Goal: Task Accomplishment & Management: Complete application form

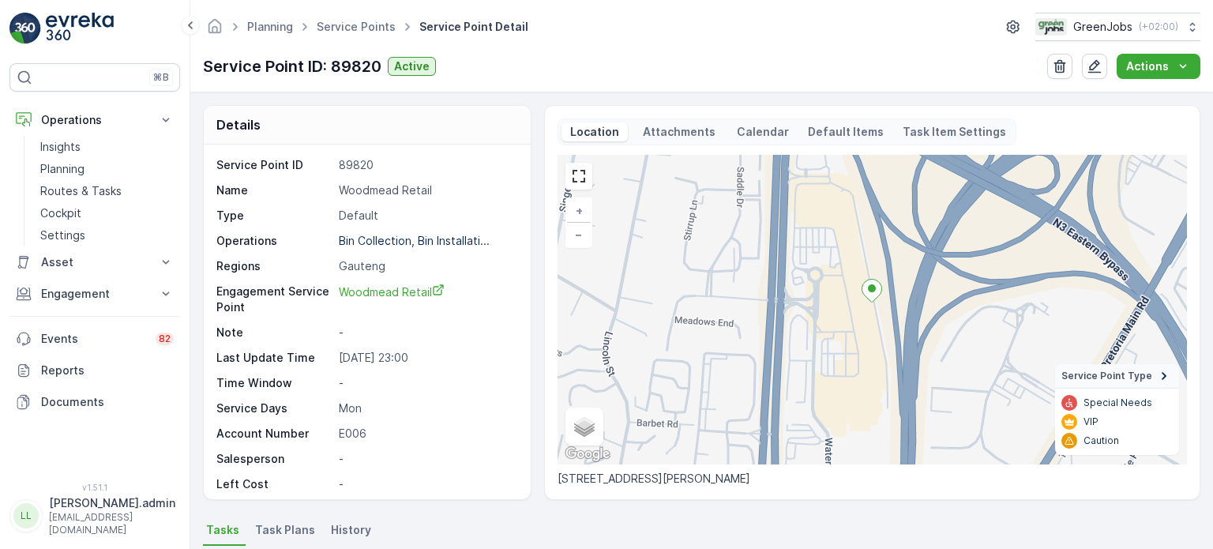
scroll to position [237, 0]
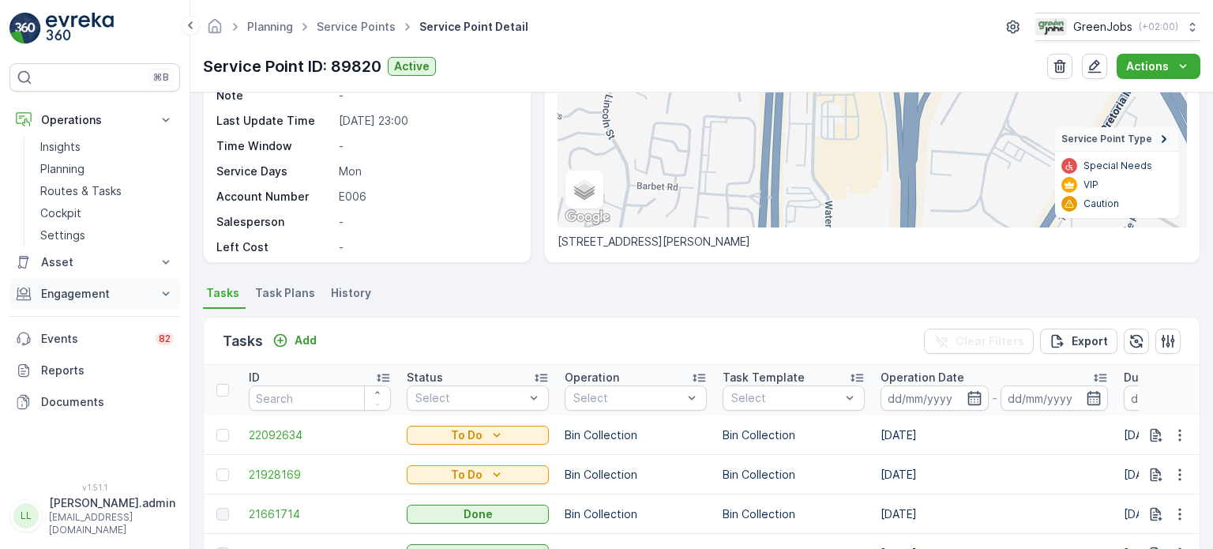
click at [66, 293] on p "Engagement" at bounding box center [94, 294] width 107 height 16
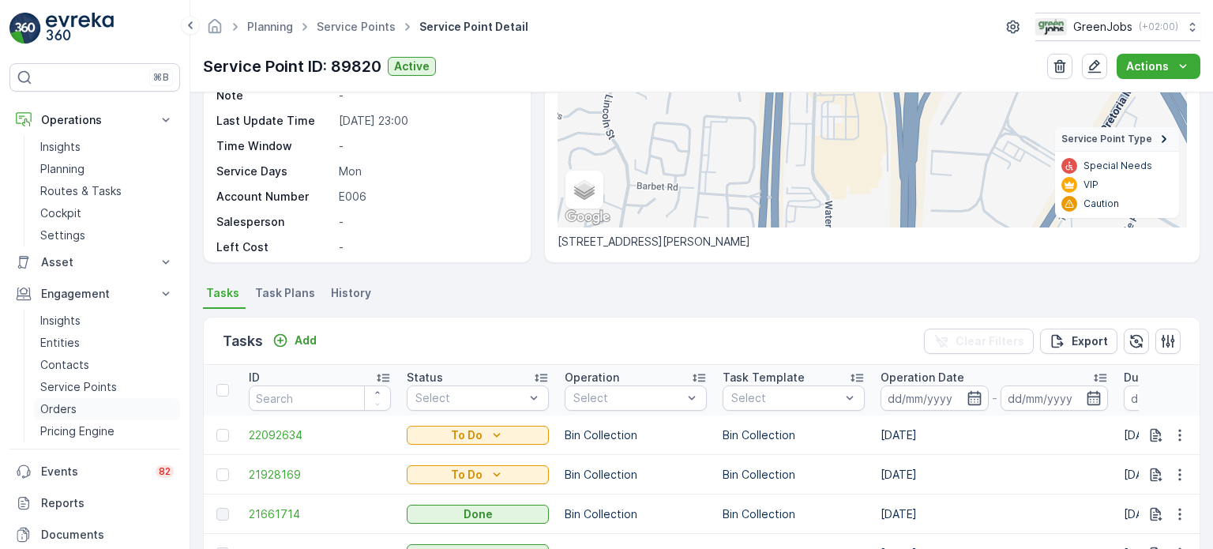
click at [58, 406] on p "Orders" at bounding box center [58, 409] width 36 height 16
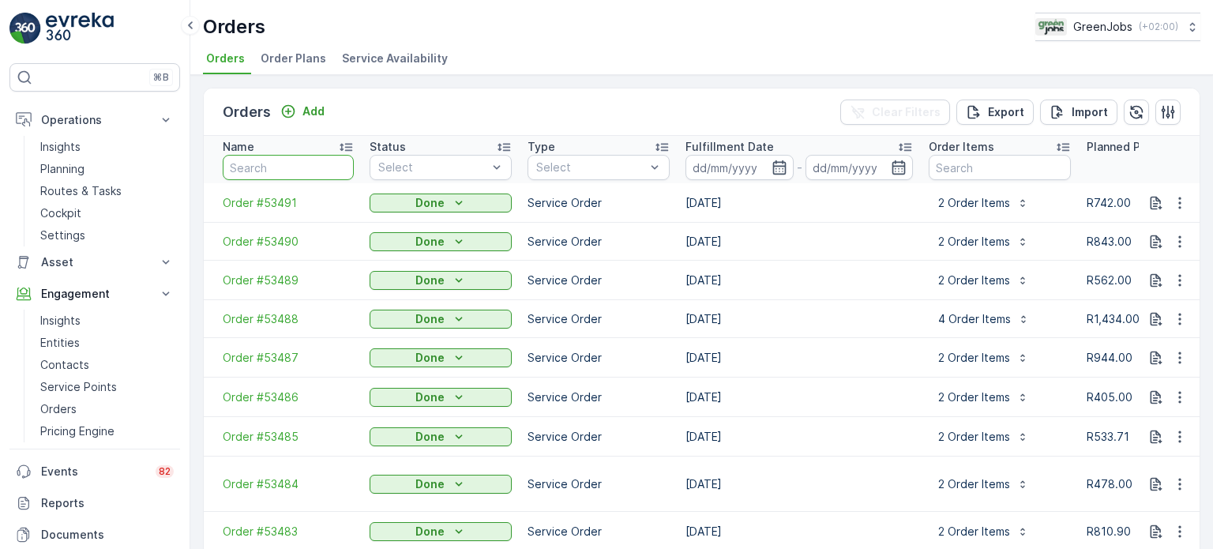
click at [300, 167] on input "text" at bounding box center [288, 167] width 131 height 25
click at [287, 60] on span "Order Plans" at bounding box center [294, 59] width 66 height 16
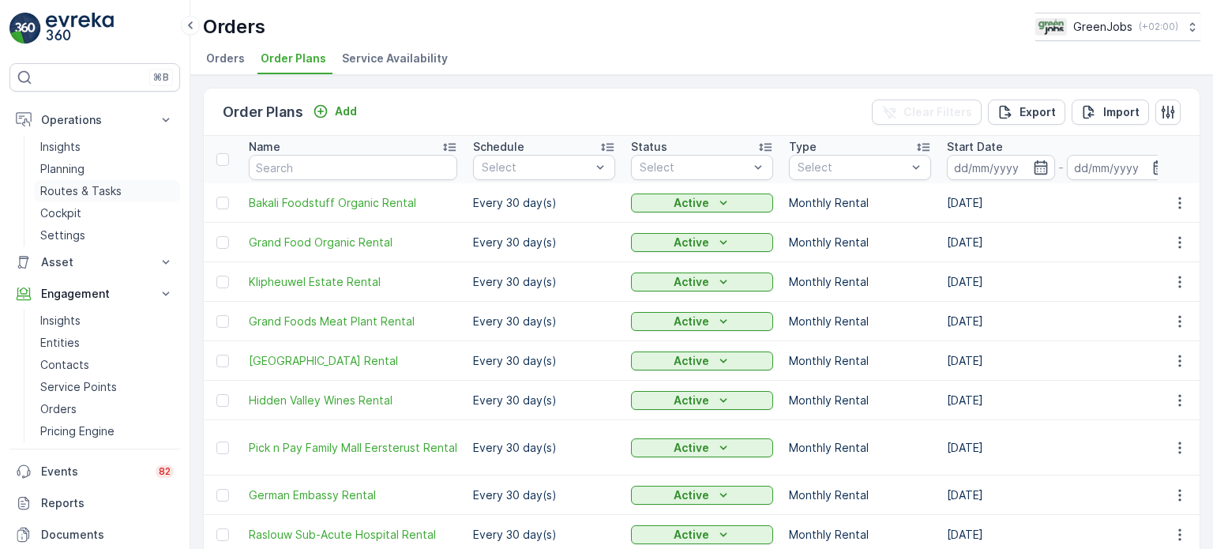
click at [110, 187] on p "Routes & Tasks" at bounding box center [80, 191] width 81 height 16
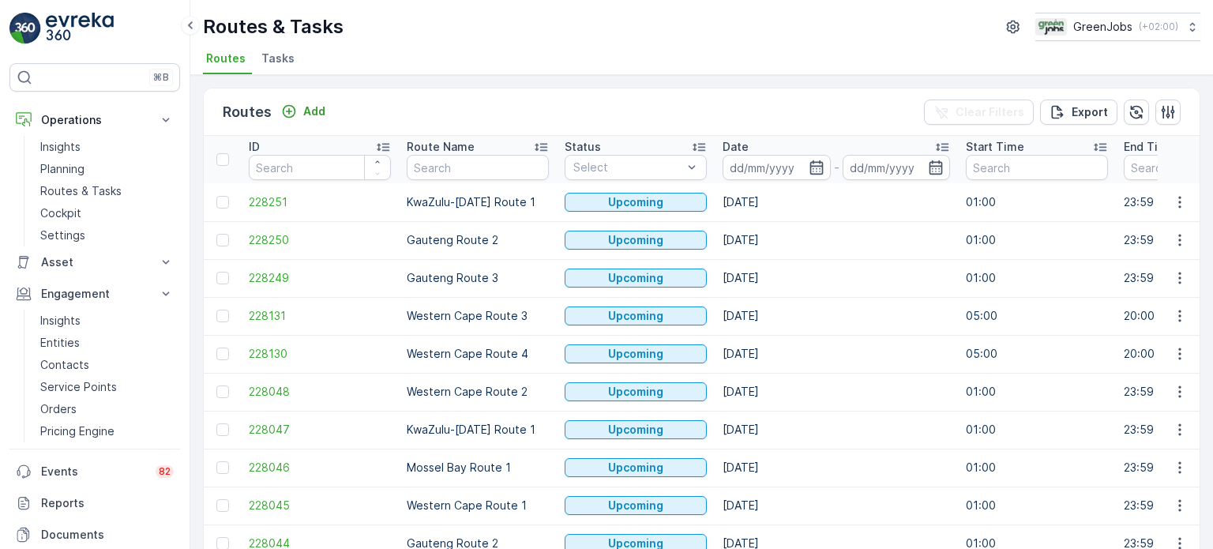
click at [274, 63] on span "Tasks" at bounding box center [277, 59] width 33 height 16
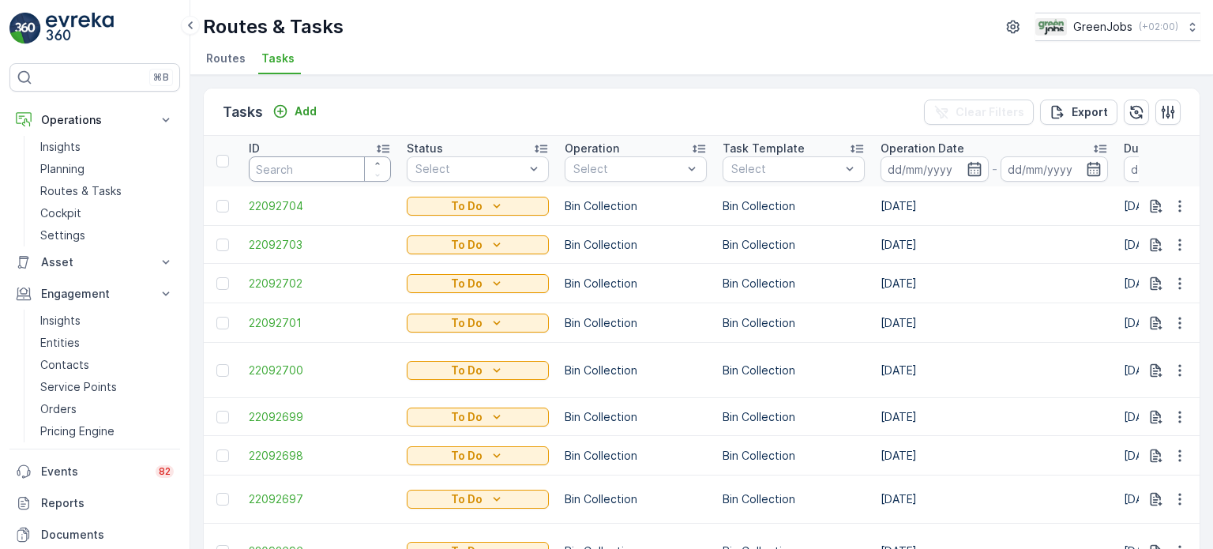
click at [287, 172] on input "number" at bounding box center [320, 168] width 142 height 25
type input "21604622"
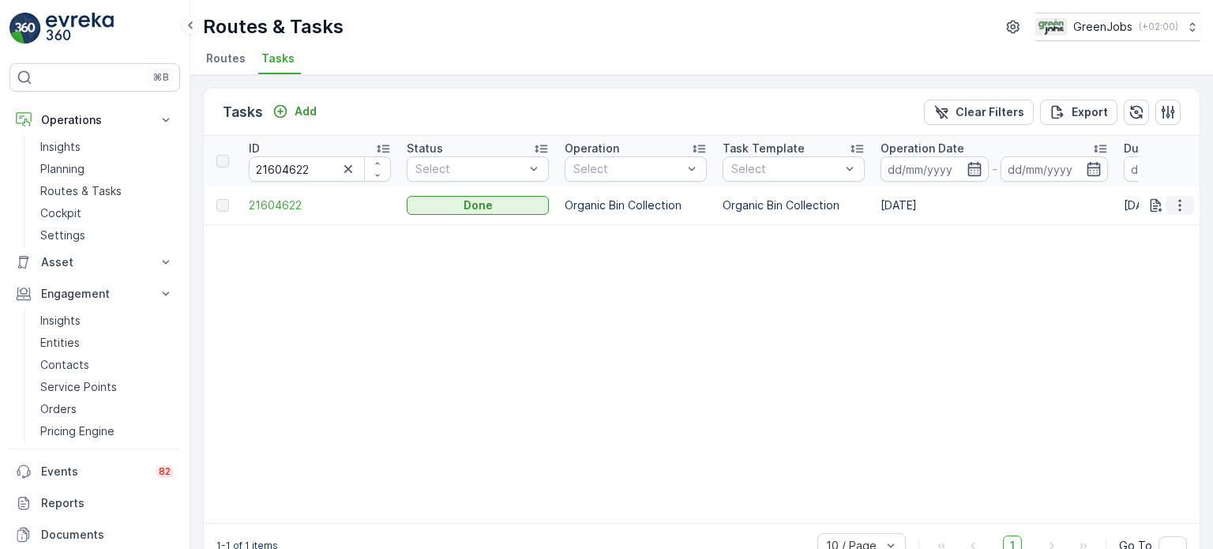
click at [1172, 205] on icon "button" at bounding box center [1180, 205] width 16 height 16
click at [1153, 230] on span "See More Details" at bounding box center [1161, 228] width 92 height 16
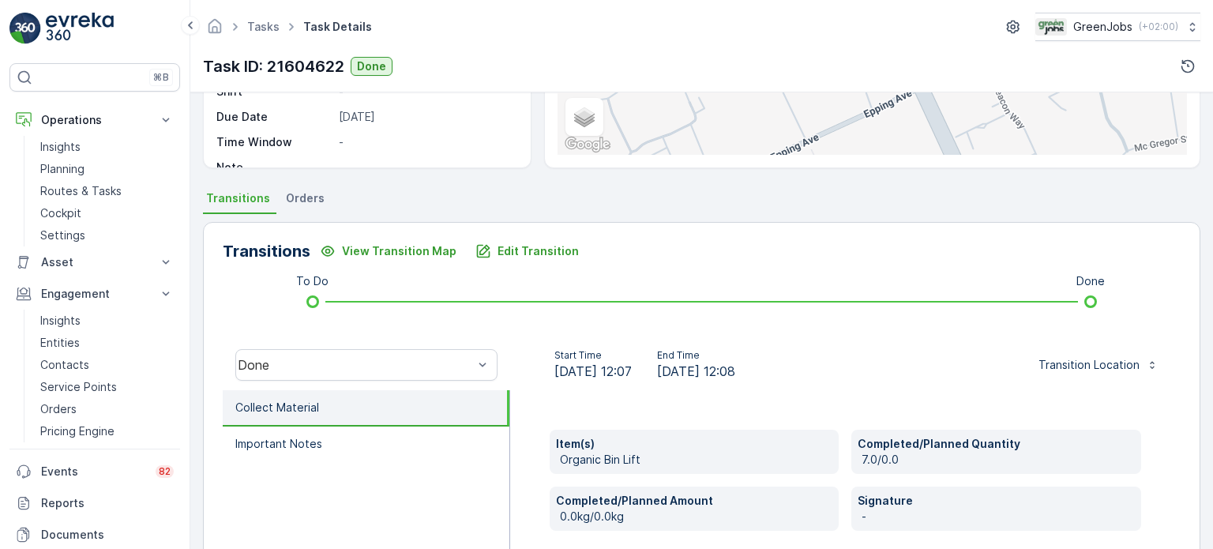
scroll to position [208, 0]
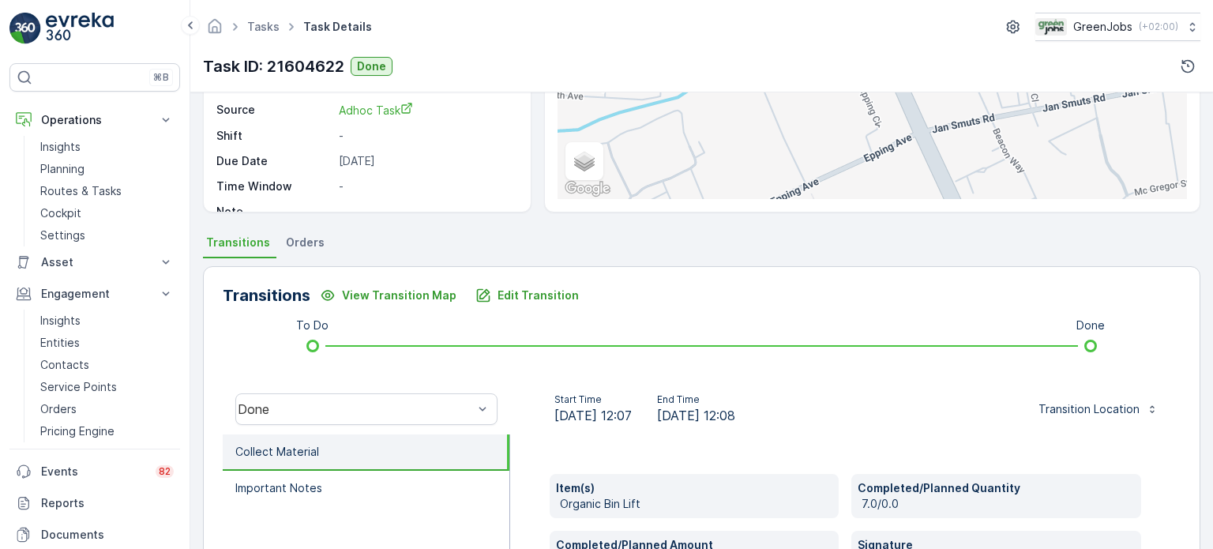
click at [310, 240] on span "Orders" at bounding box center [305, 243] width 39 height 16
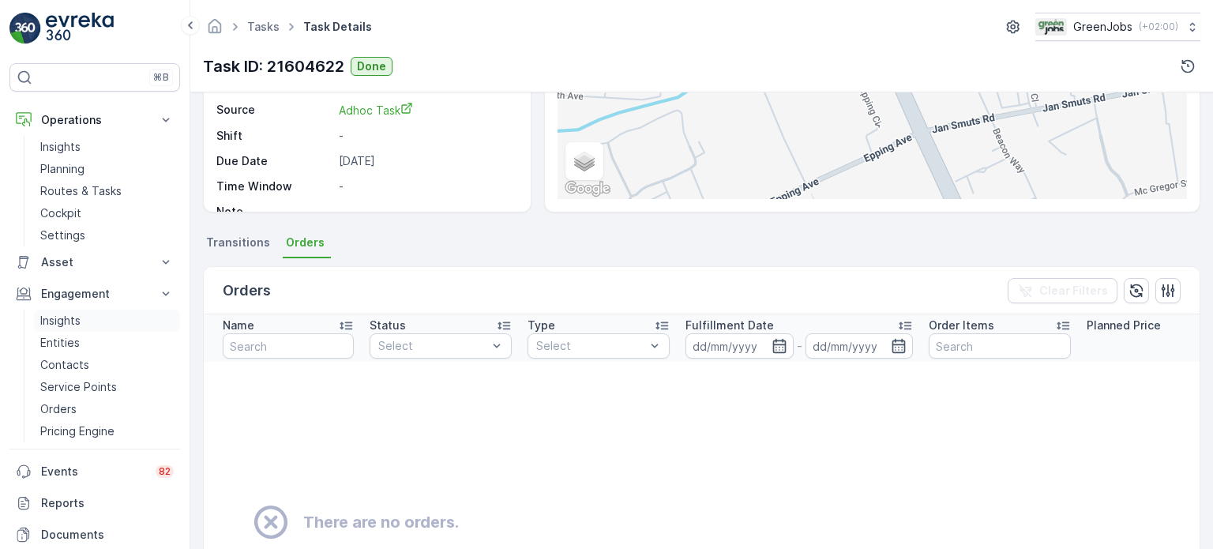
click at [65, 313] on p "Insights" at bounding box center [60, 321] width 40 height 16
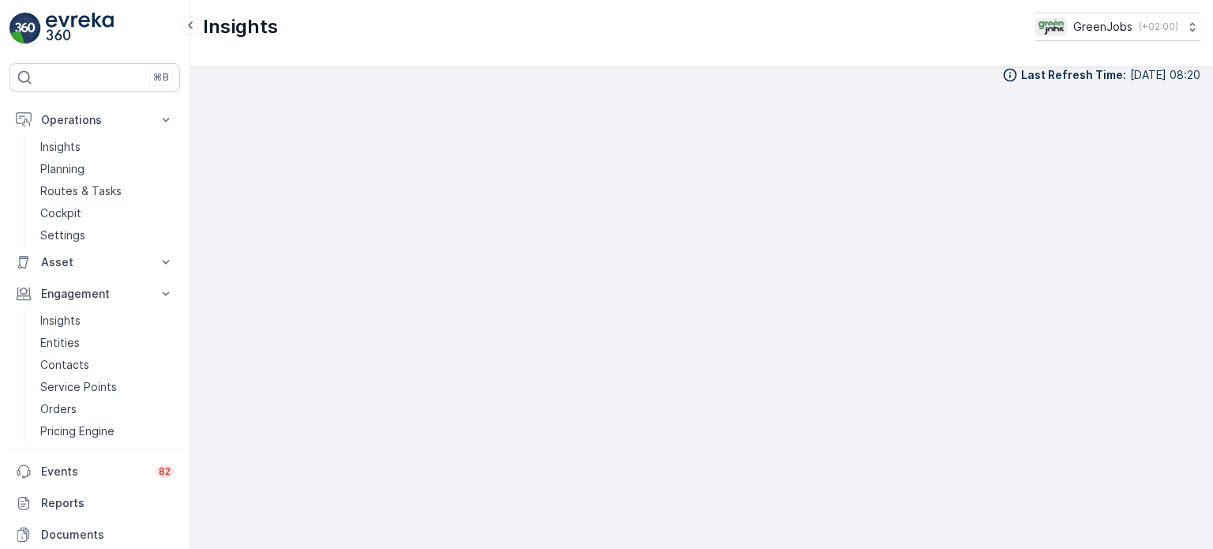
scroll to position [16, 0]
click at [66, 159] on link "Planning" at bounding box center [107, 169] width 146 height 22
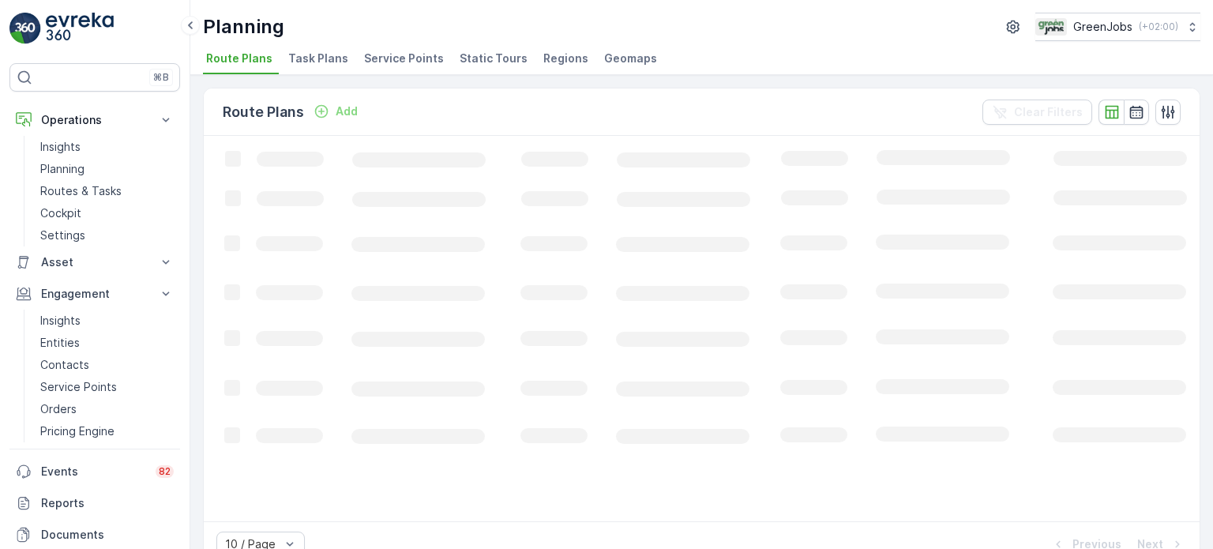
click at [401, 63] on span "Service Points" at bounding box center [404, 59] width 80 height 16
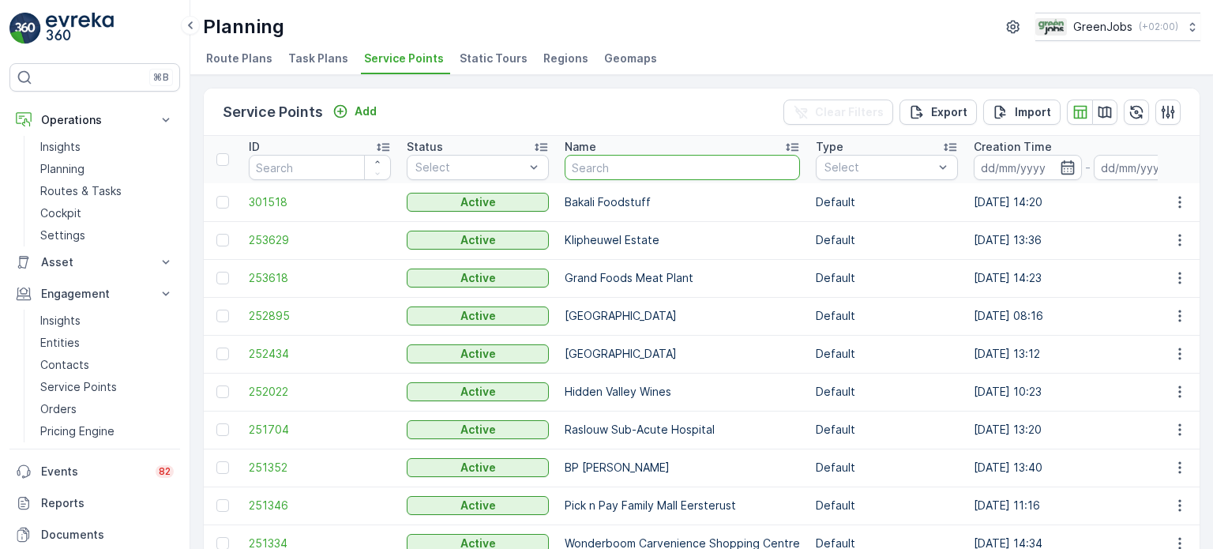
click at [654, 171] on input "text" at bounding box center [682, 167] width 235 height 25
type input "rand tutorial"
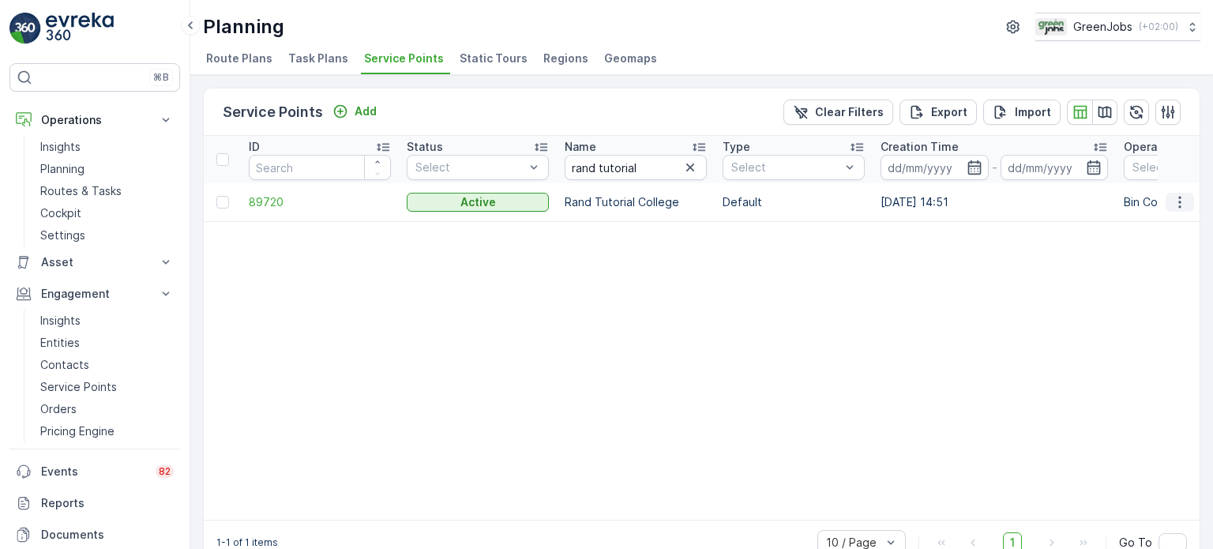
click at [1174, 200] on icon "button" at bounding box center [1180, 202] width 16 height 16
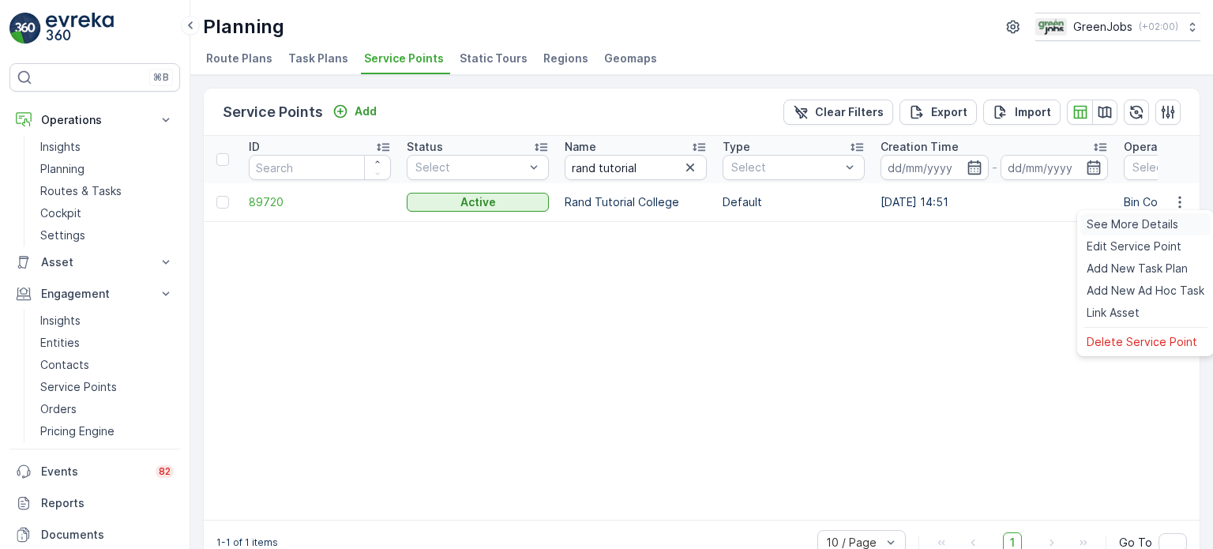
click at [1157, 220] on span "See More Details" at bounding box center [1133, 224] width 92 height 16
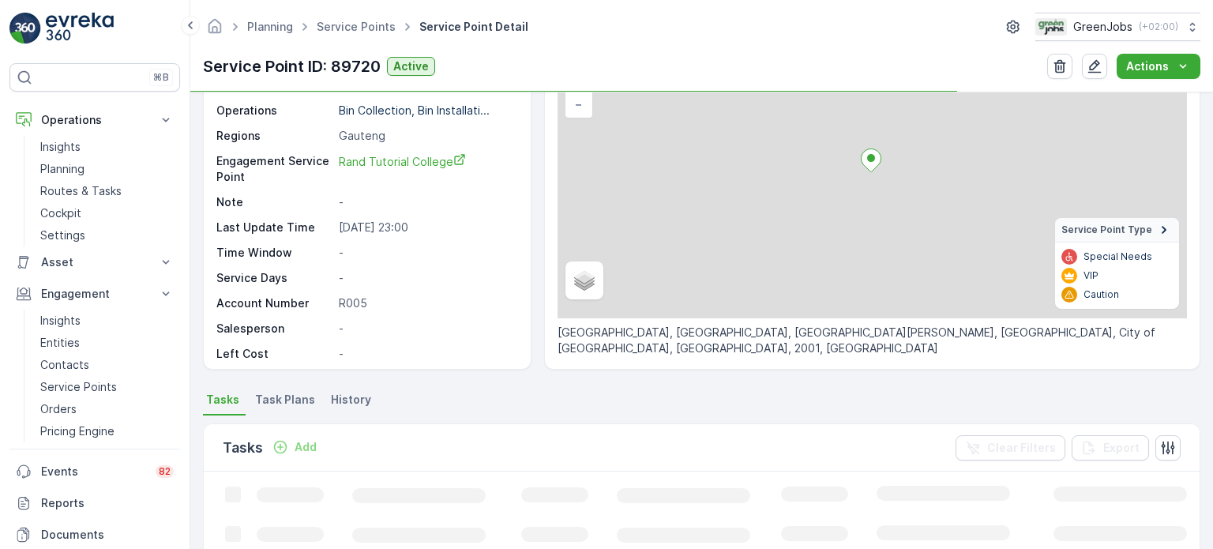
scroll to position [316, 0]
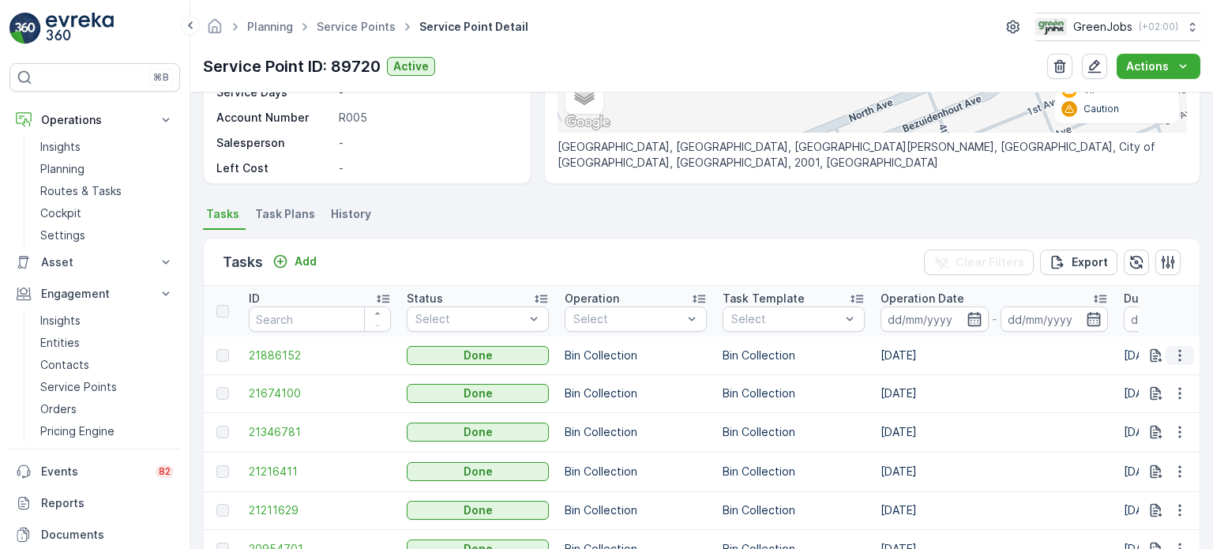
click at [1176, 357] on icon "button" at bounding box center [1180, 355] width 16 height 16
click at [1150, 369] on div "See More Details" at bounding box center [1161, 377] width 104 height 22
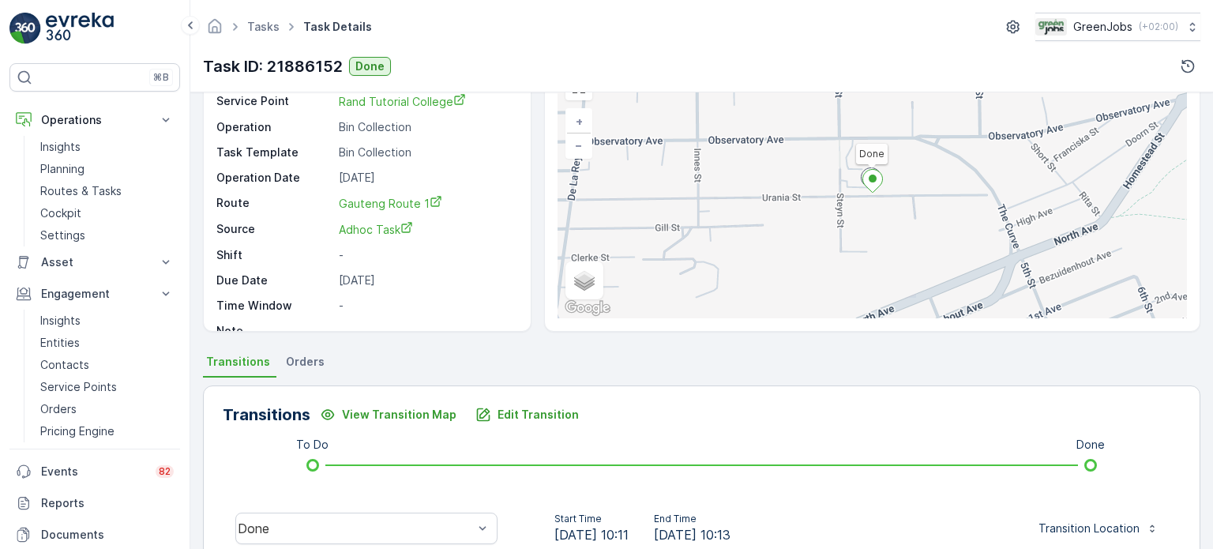
scroll to position [79, 0]
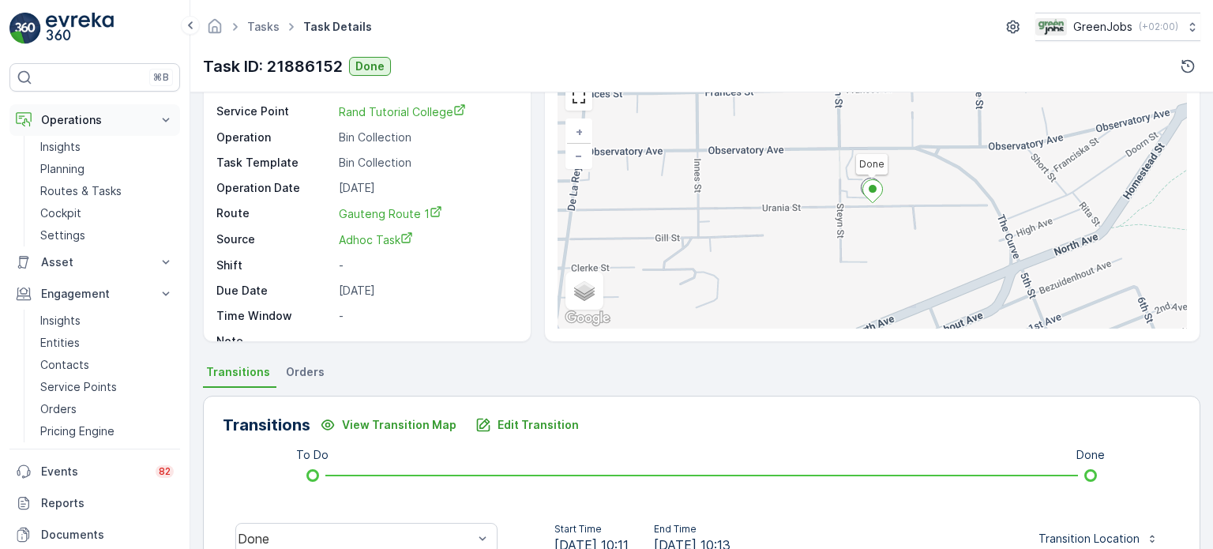
click at [69, 120] on p "Operations" at bounding box center [94, 120] width 107 height 16
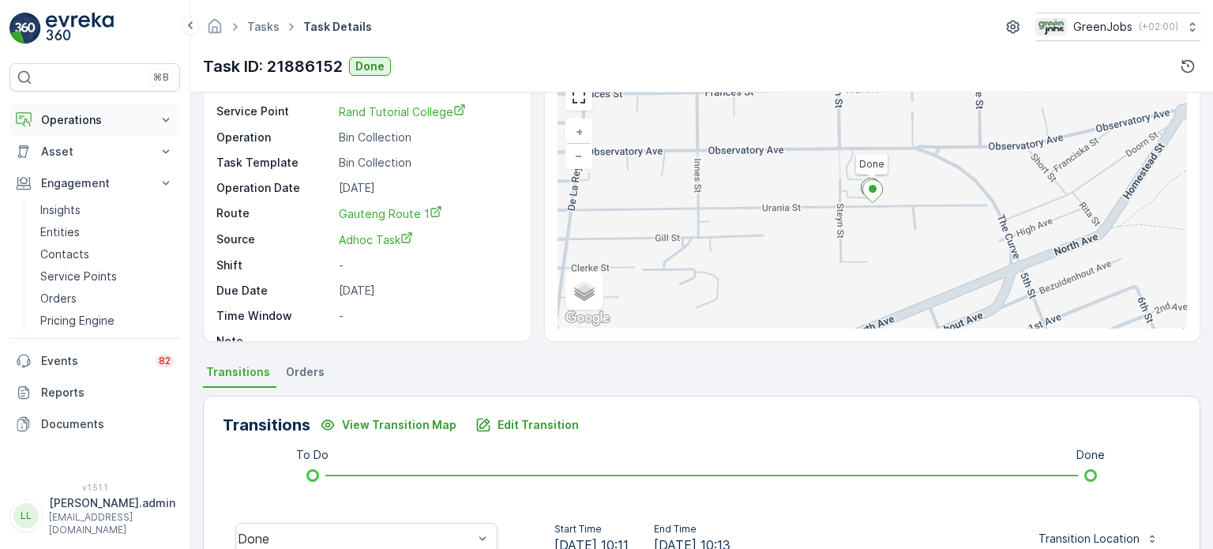
click at [73, 122] on p "Operations" at bounding box center [94, 120] width 107 height 16
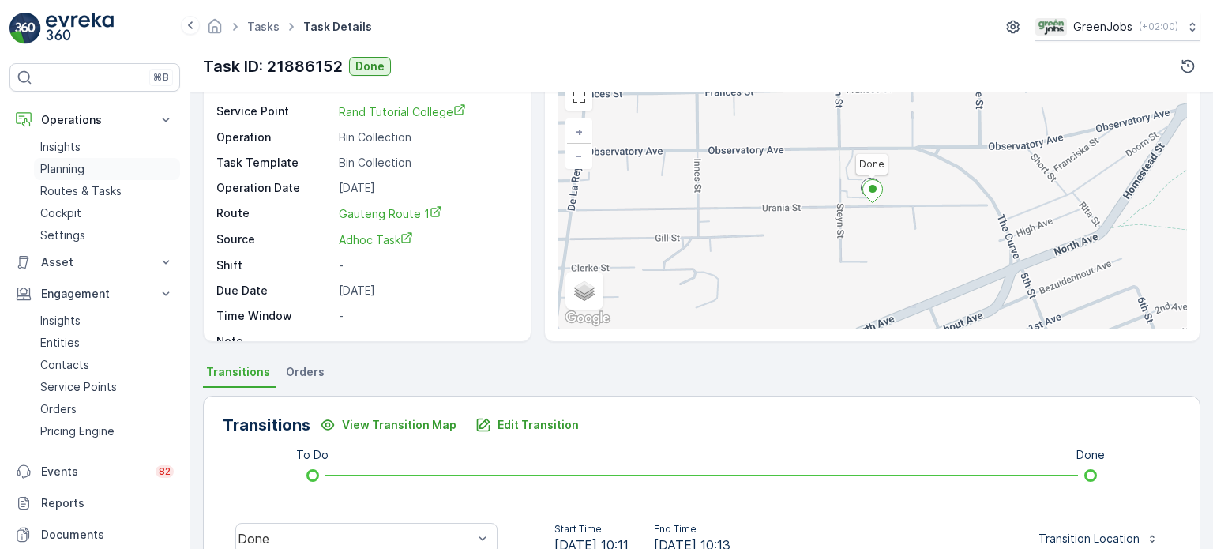
click at [63, 165] on p "Planning" at bounding box center [62, 169] width 44 height 16
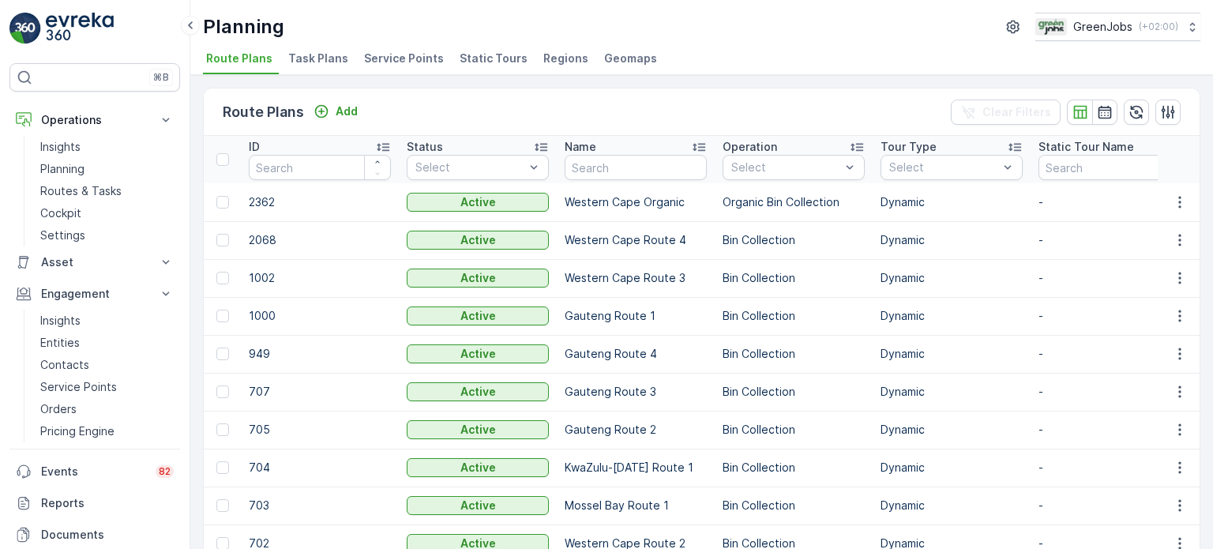
click at [406, 62] on span "Service Points" at bounding box center [404, 59] width 80 height 16
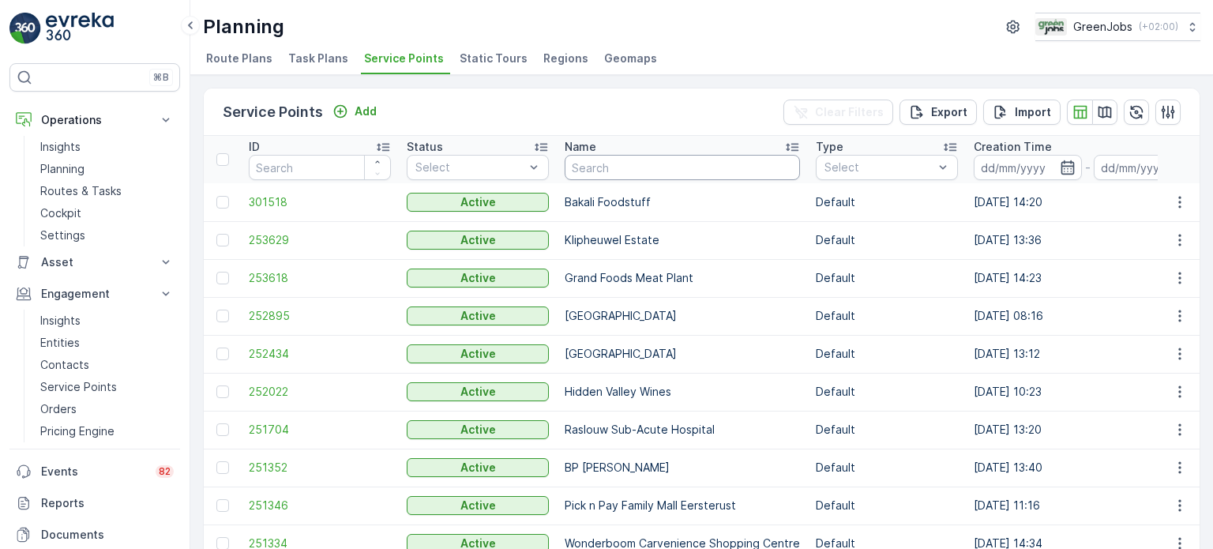
click at [606, 167] on input "text" at bounding box center [682, 167] width 235 height 25
type input "rand"
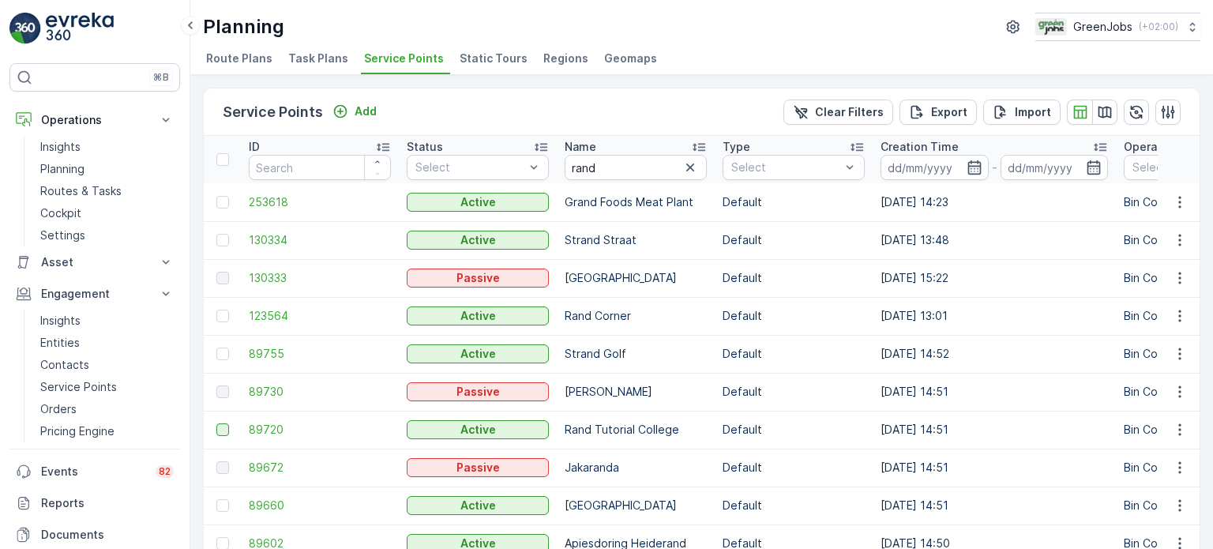
click at [216, 430] on div at bounding box center [222, 429] width 13 height 13
click at [216, 423] on input "checkbox" at bounding box center [216, 423] width 0 height 0
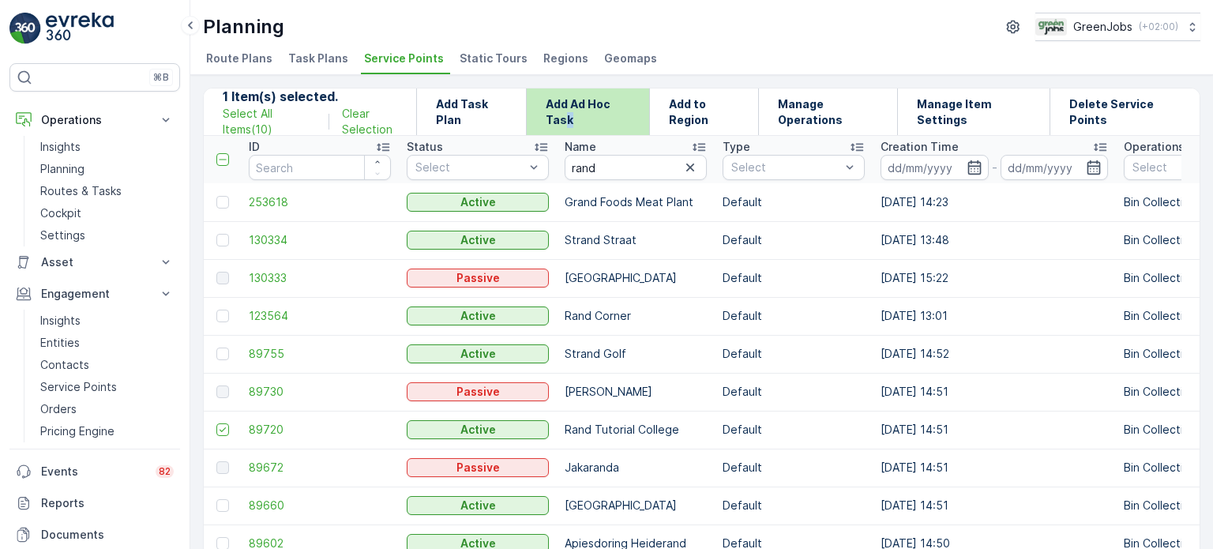
click at [572, 113] on p "Add Ad Hoc Task" at bounding box center [588, 112] width 84 height 32
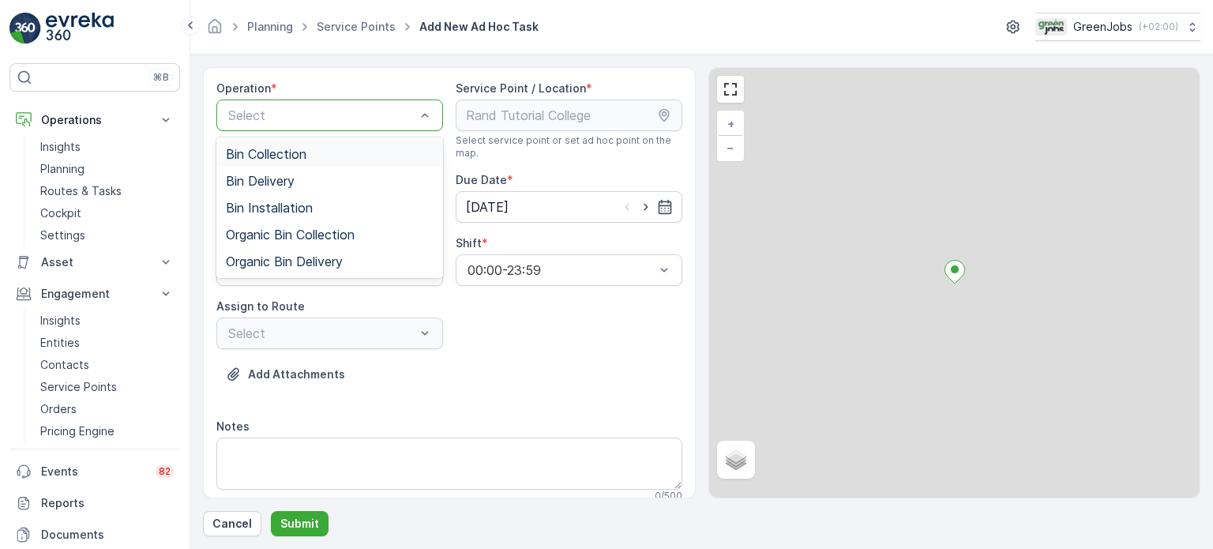
click at [362, 126] on div "Select" at bounding box center [329, 116] width 227 height 32
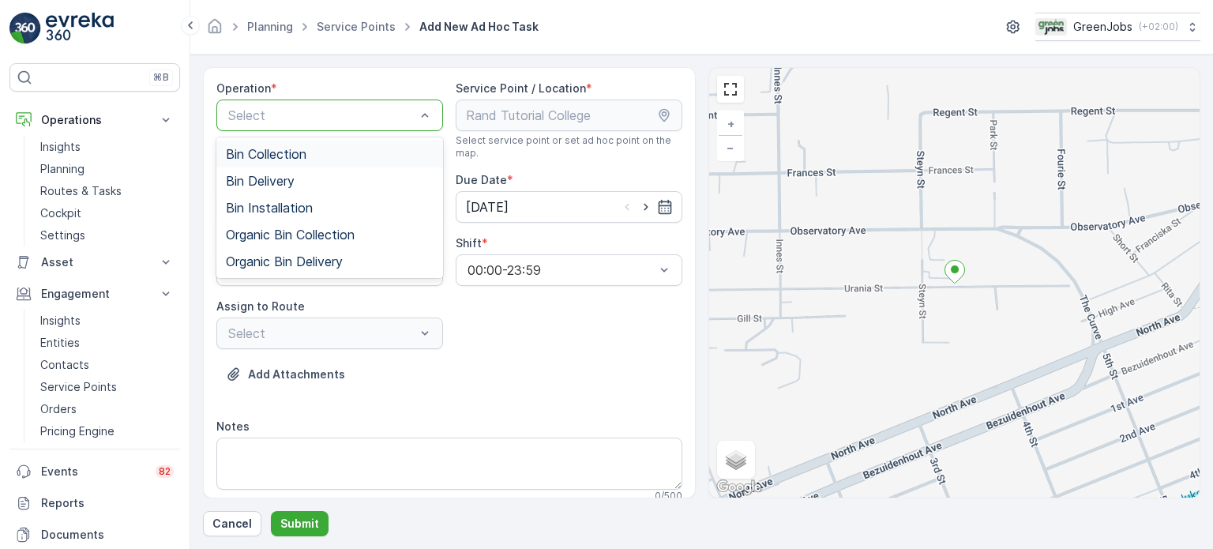
click at [347, 155] on div "Bin Collection" at bounding box center [330, 154] width 208 height 14
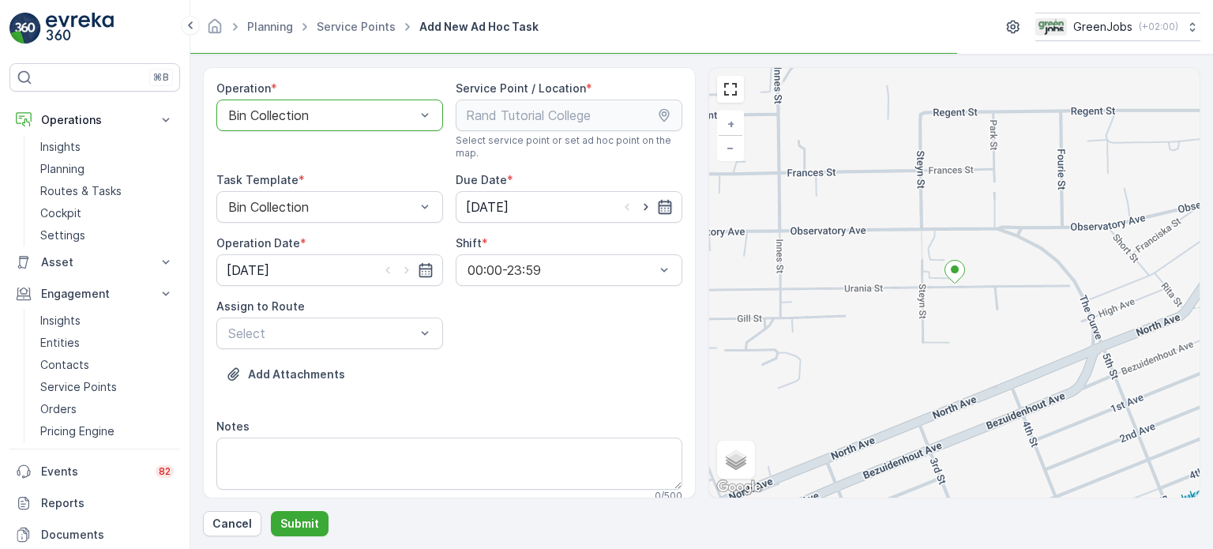
click at [664, 205] on icon "button" at bounding box center [665, 207] width 16 height 16
click at [543, 432] on div "30" at bounding box center [536, 432] width 25 height 25
type input "[DATE]"
click at [421, 265] on icon "button" at bounding box center [426, 270] width 16 height 16
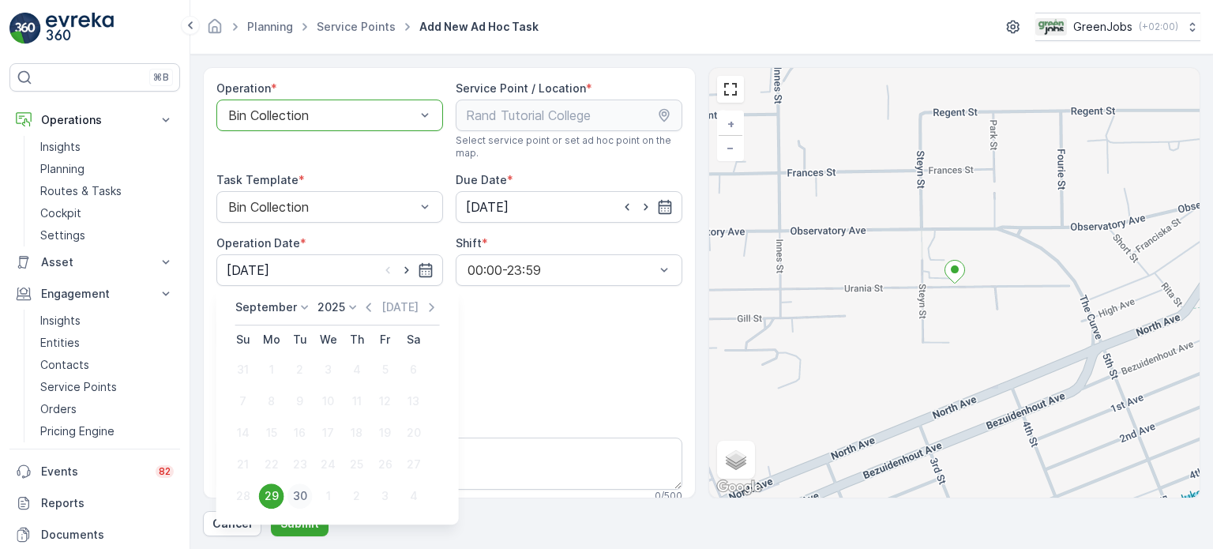
click at [294, 491] on div "30" at bounding box center [299, 495] width 25 height 25
type input "[DATE]"
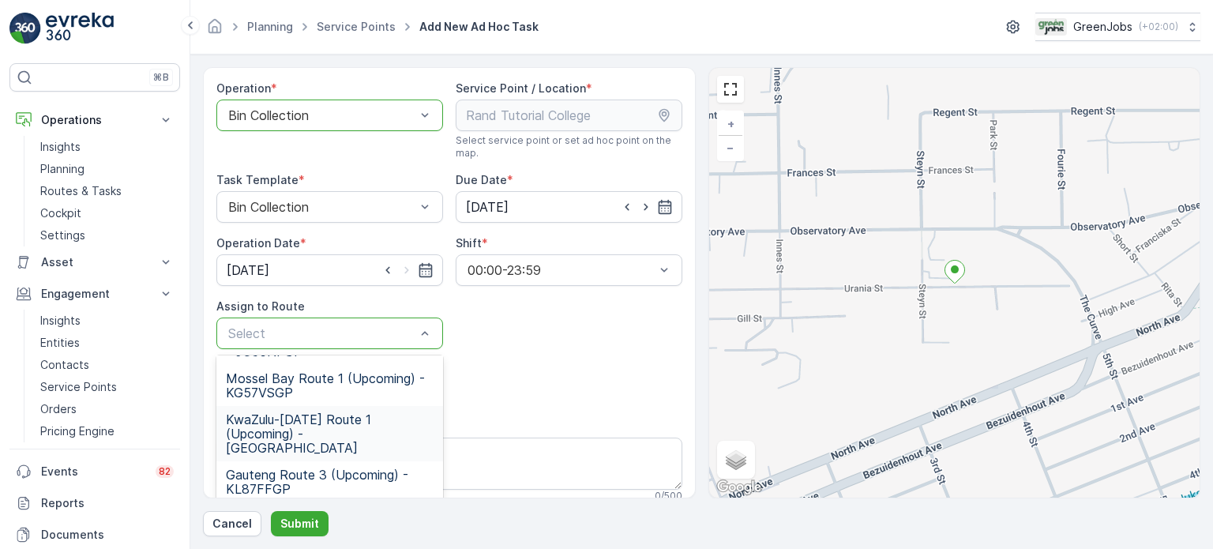
scroll to position [228, 0]
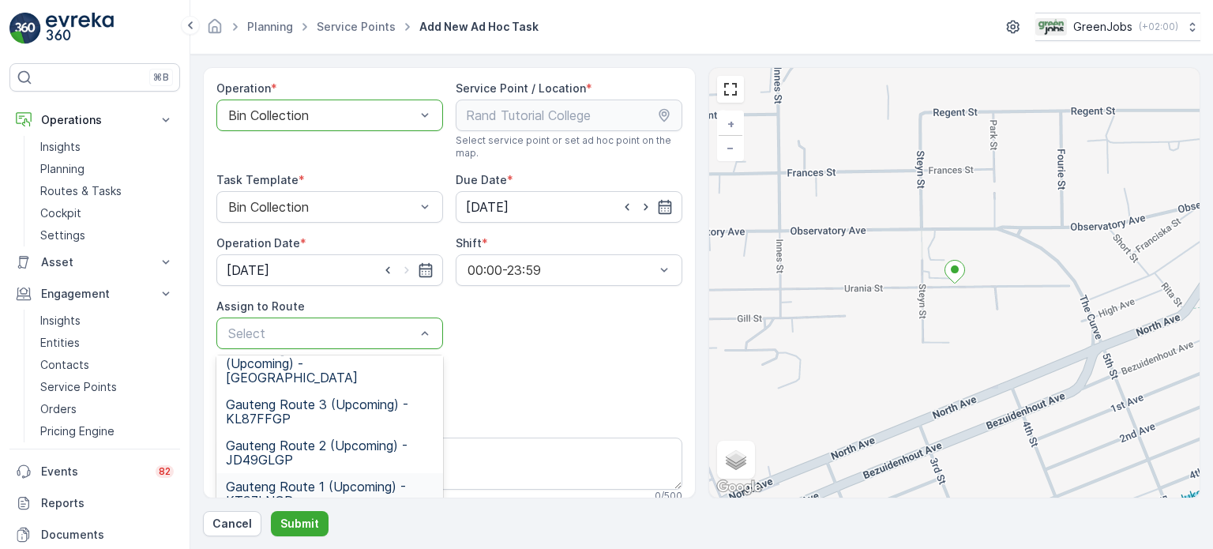
click at [273, 479] on span "Gauteng Route 1 (Upcoming) - KT97LNGP" at bounding box center [330, 493] width 208 height 28
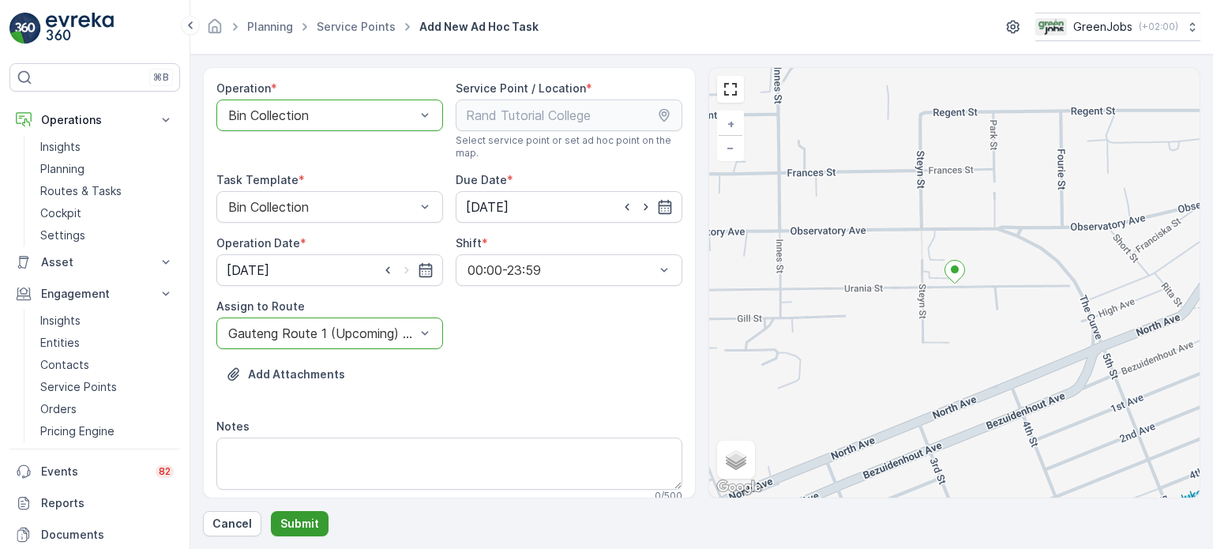
click at [304, 524] on p "Submit" at bounding box center [299, 524] width 39 height 16
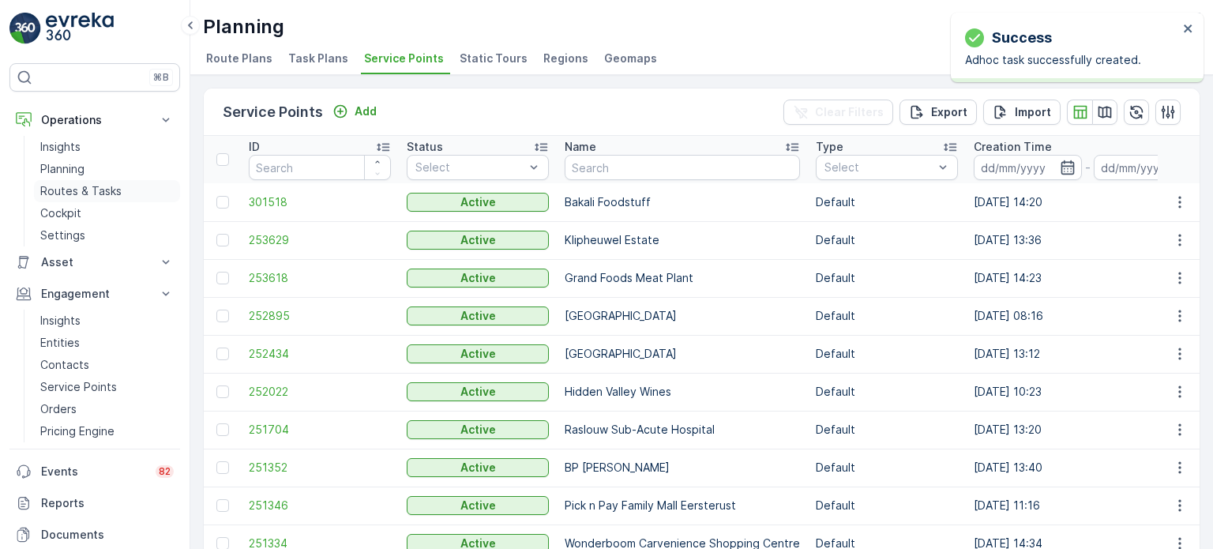
click at [104, 186] on p "Routes & Tasks" at bounding box center [80, 191] width 81 height 16
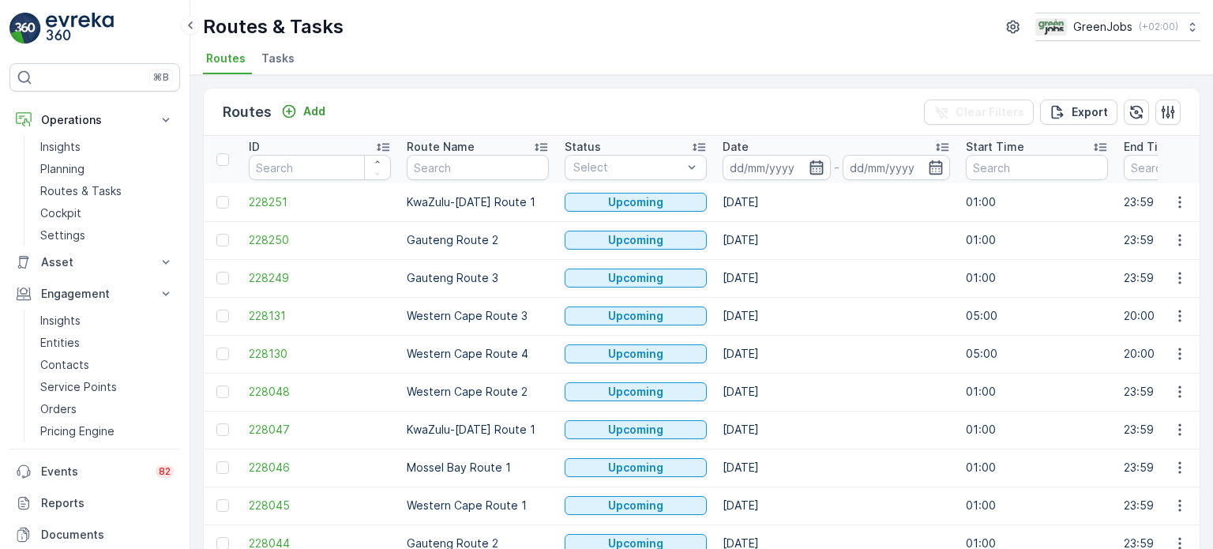
click at [812, 170] on icon "button" at bounding box center [817, 168] width 16 height 16
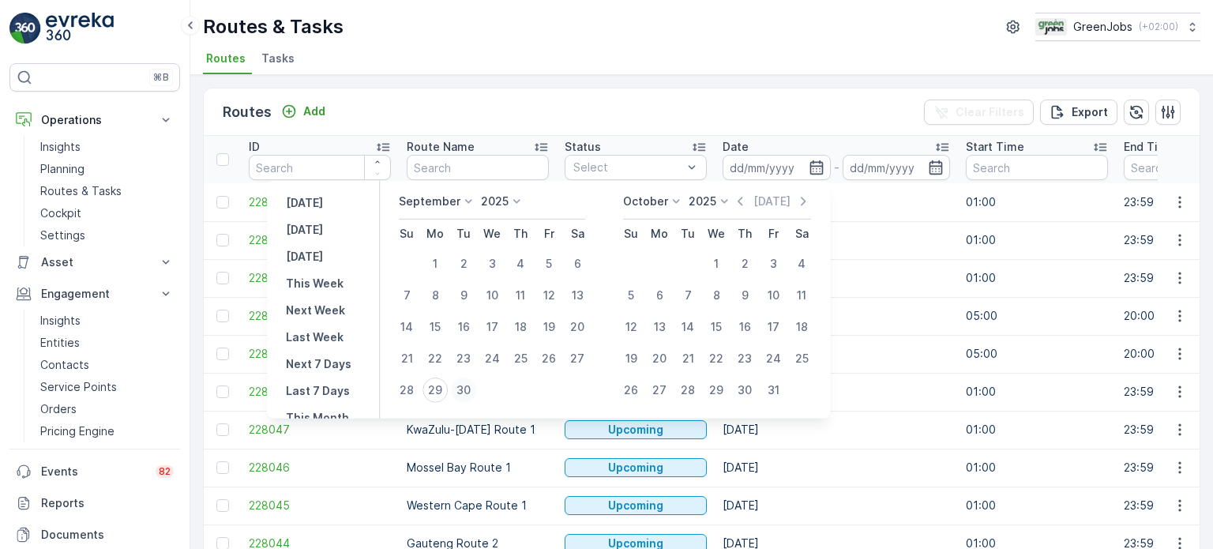
click at [471, 392] on div "30" at bounding box center [463, 389] width 25 height 25
type input "[DATE]"
click at [466, 385] on div "30" at bounding box center [463, 389] width 25 height 25
type input "[DATE]"
click at [468, 385] on div "30" at bounding box center [463, 389] width 25 height 25
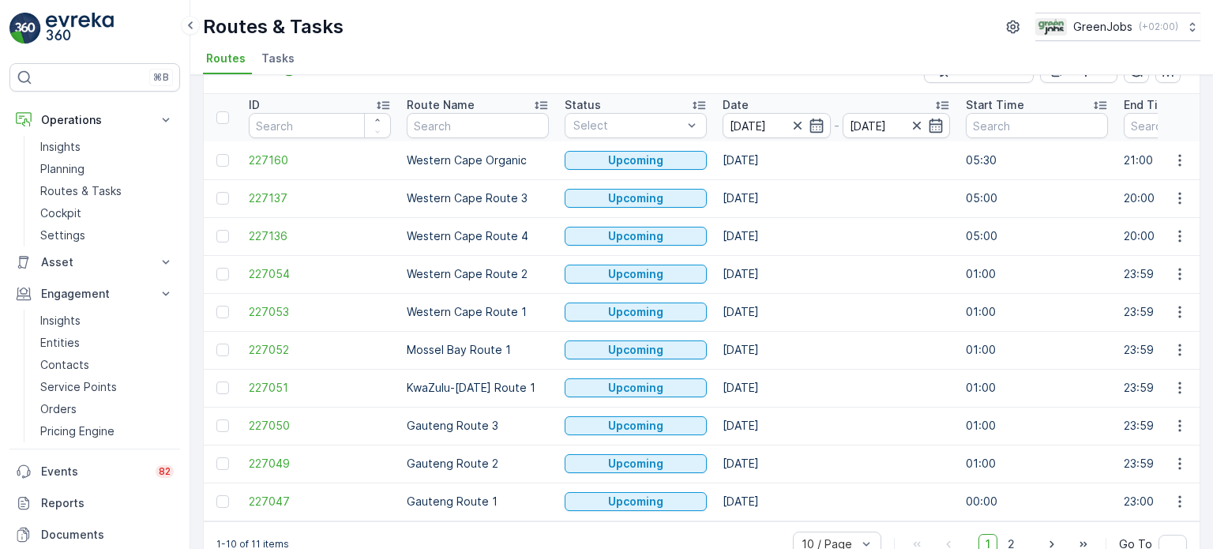
scroll to position [78, 0]
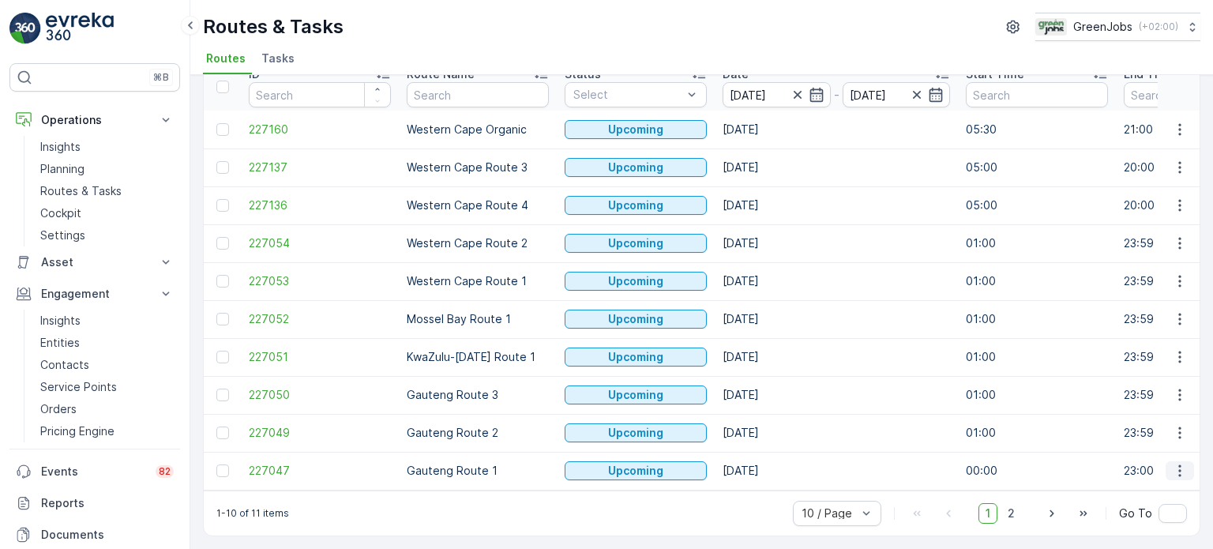
click at [1178, 464] on icon "button" at bounding box center [1180, 471] width 16 height 16
click at [1150, 343] on span "See More Details" at bounding box center [1143, 344] width 92 height 16
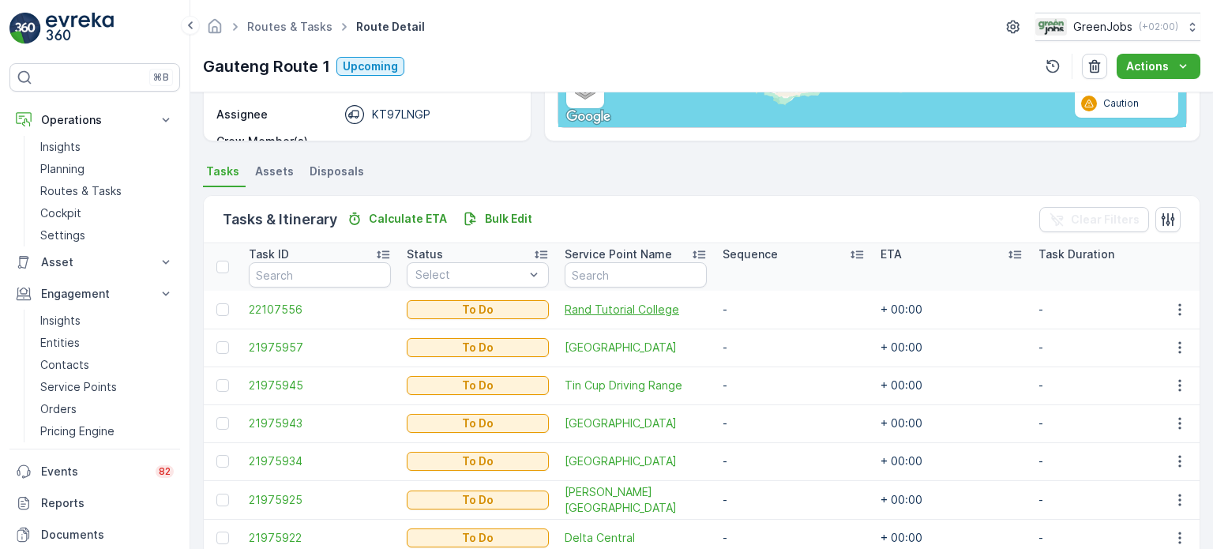
scroll to position [157, 0]
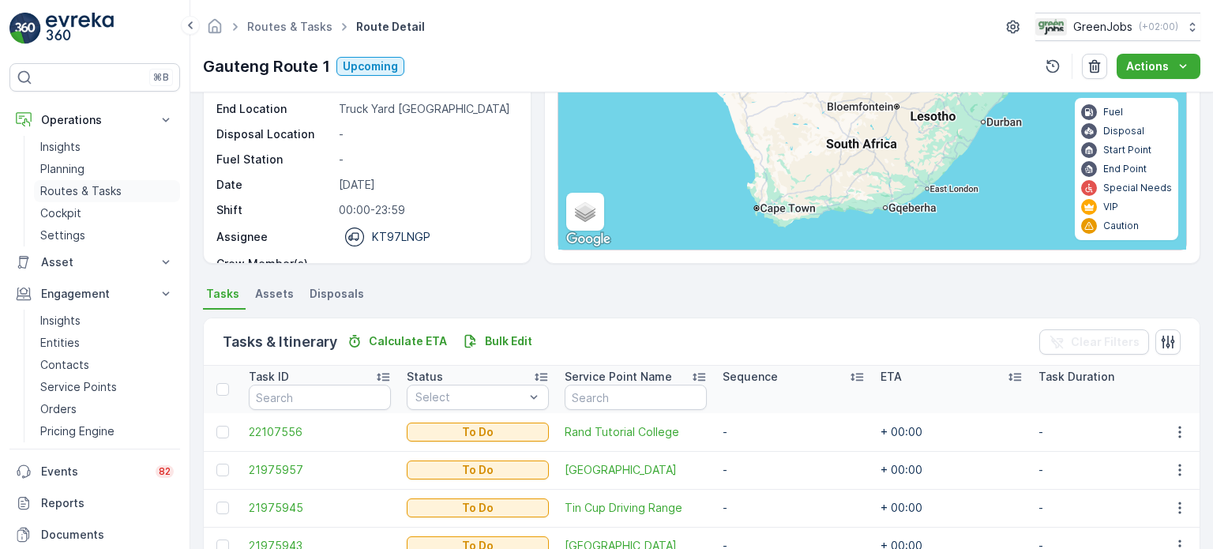
click at [87, 192] on p "Routes & Tasks" at bounding box center [80, 191] width 81 height 16
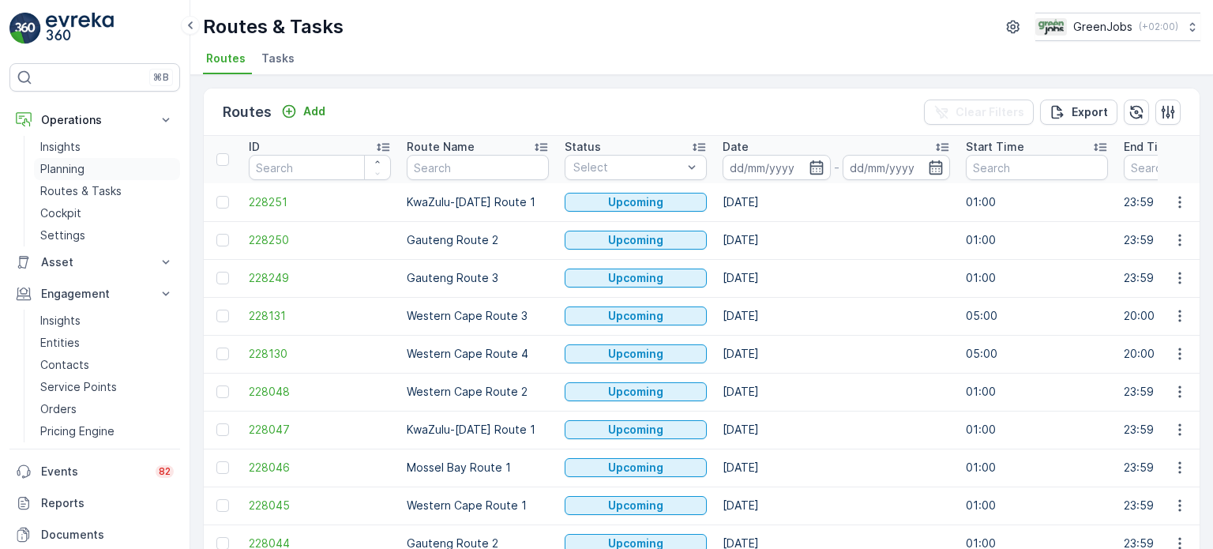
drag, startPoint x: 76, startPoint y: 167, endPoint x: 115, endPoint y: 160, distance: 39.3
click at [76, 166] on p "Planning" at bounding box center [62, 169] width 44 height 16
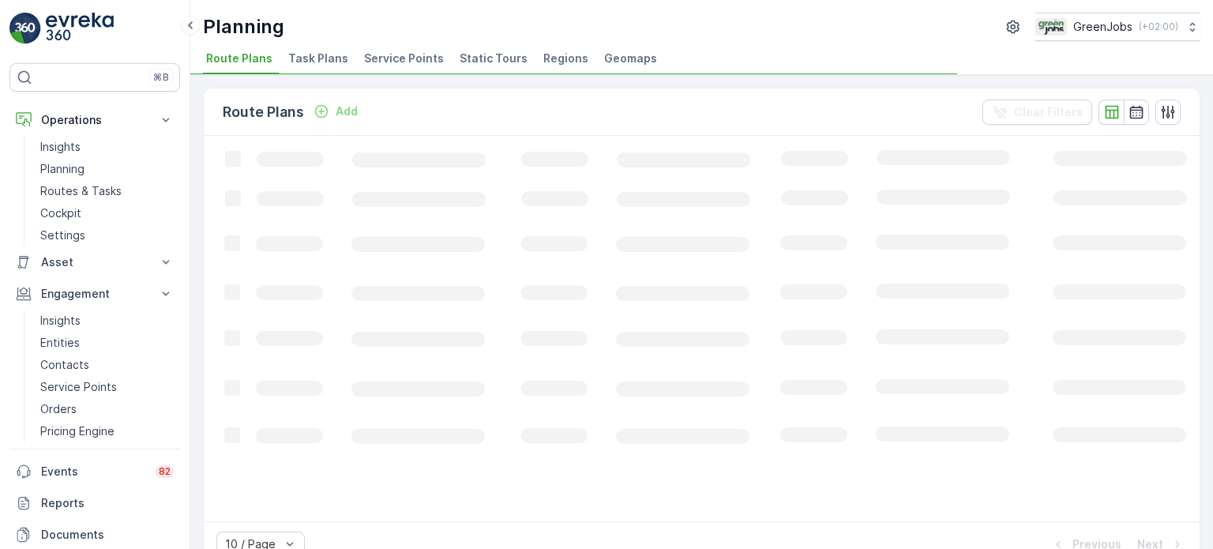
click at [437, 56] on li "Service Points" at bounding box center [405, 60] width 89 height 27
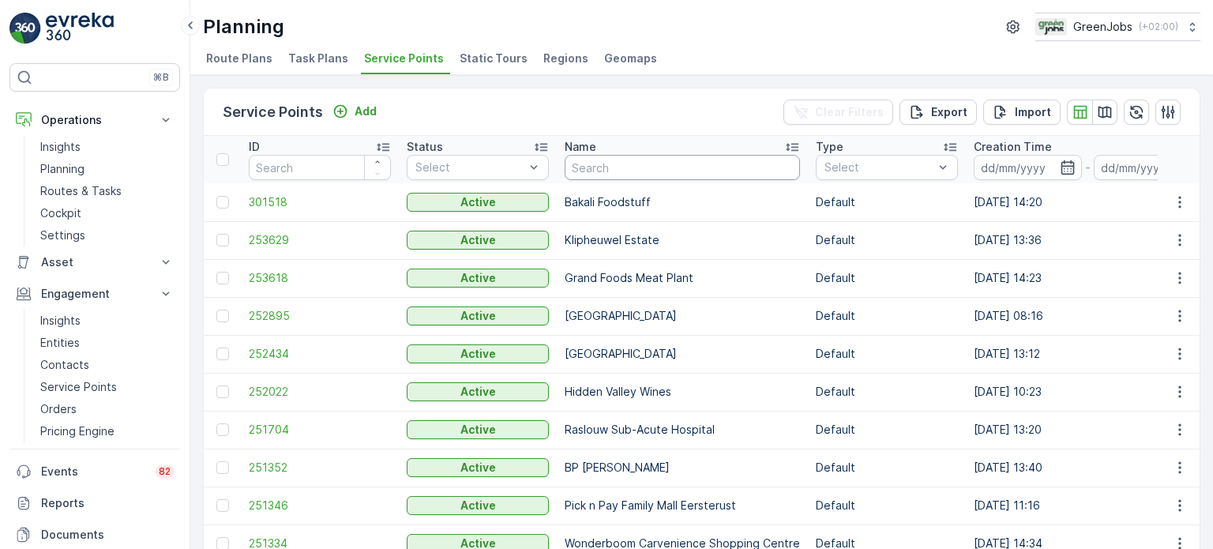
click at [644, 169] on input "text" at bounding box center [682, 167] width 235 height 25
type input "danie"
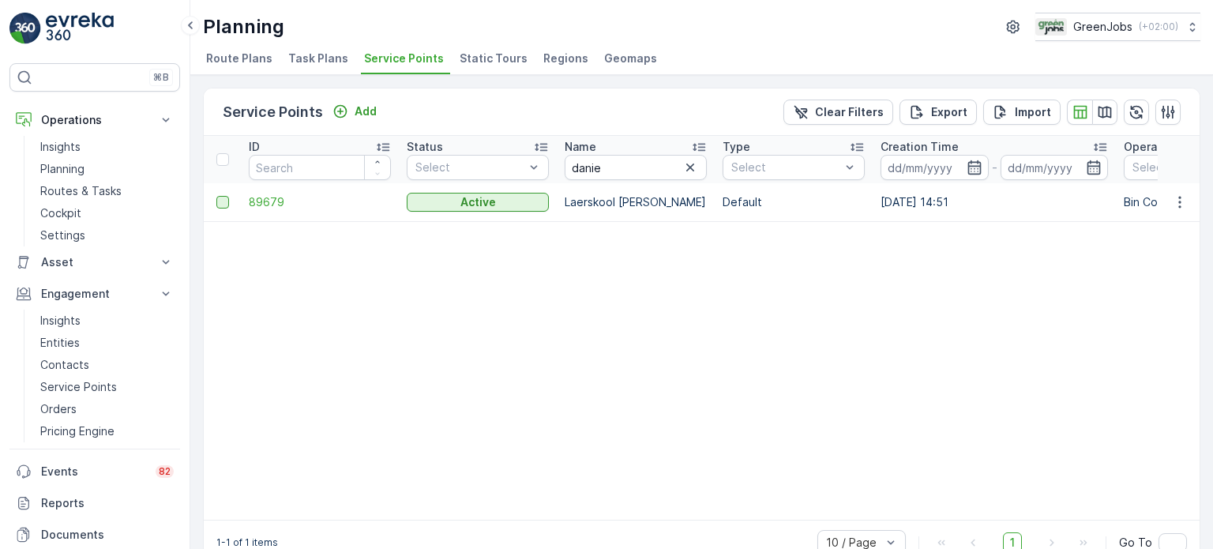
click at [227, 201] on div at bounding box center [222, 202] width 13 height 13
click at [216, 196] on input "checkbox" at bounding box center [216, 196] width 0 height 0
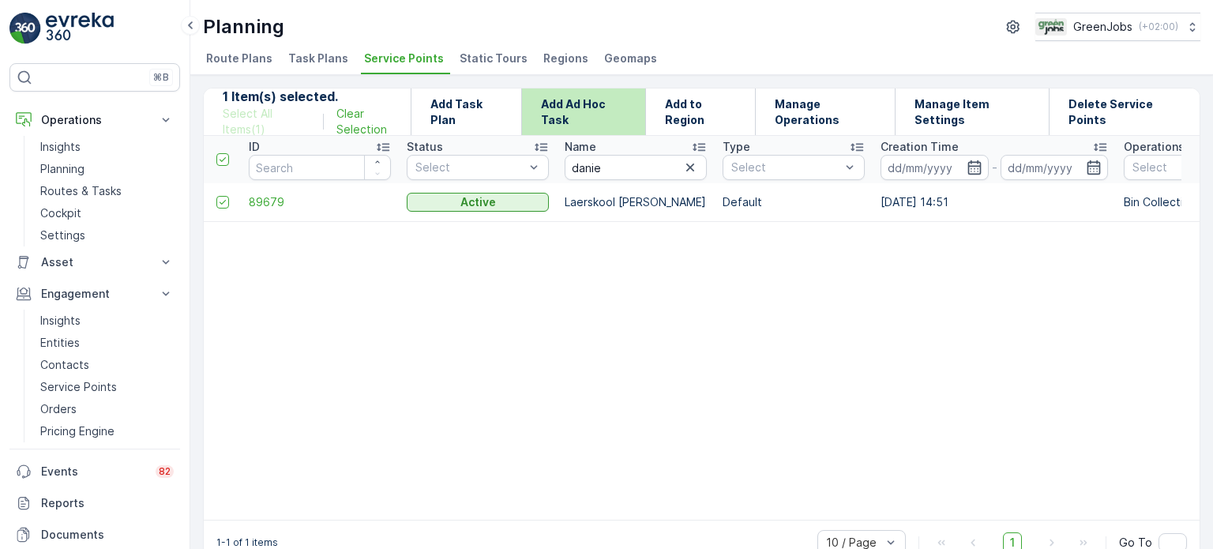
click at [603, 106] on p "Add Ad Hoc Task" at bounding box center [583, 112] width 85 height 32
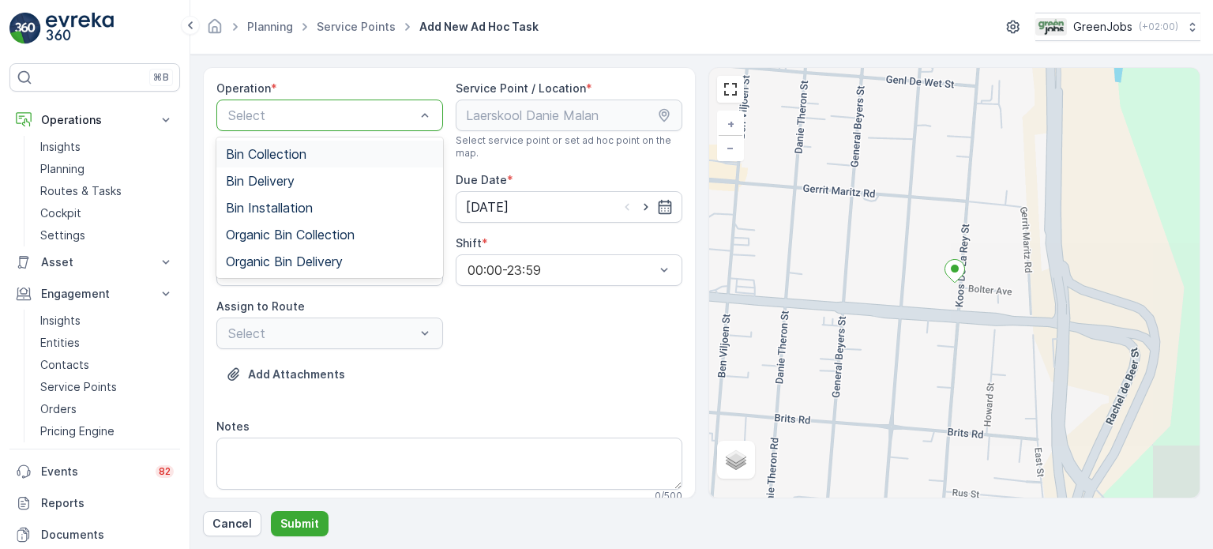
click at [297, 151] on span "Bin Collection" at bounding box center [266, 154] width 81 height 14
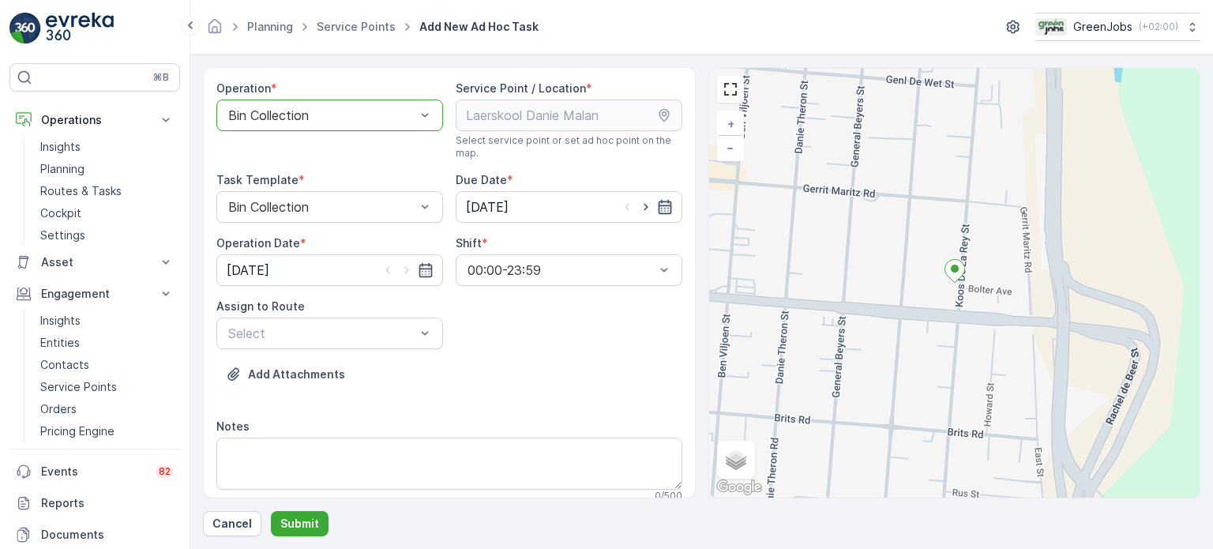
click at [664, 200] on icon "button" at bounding box center [664, 207] width 13 height 14
click at [542, 429] on div "30" at bounding box center [536, 432] width 25 height 25
type input "[DATE]"
click at [422, 271] on icon "button" at bounding box center [426, 270] width 16 height 16
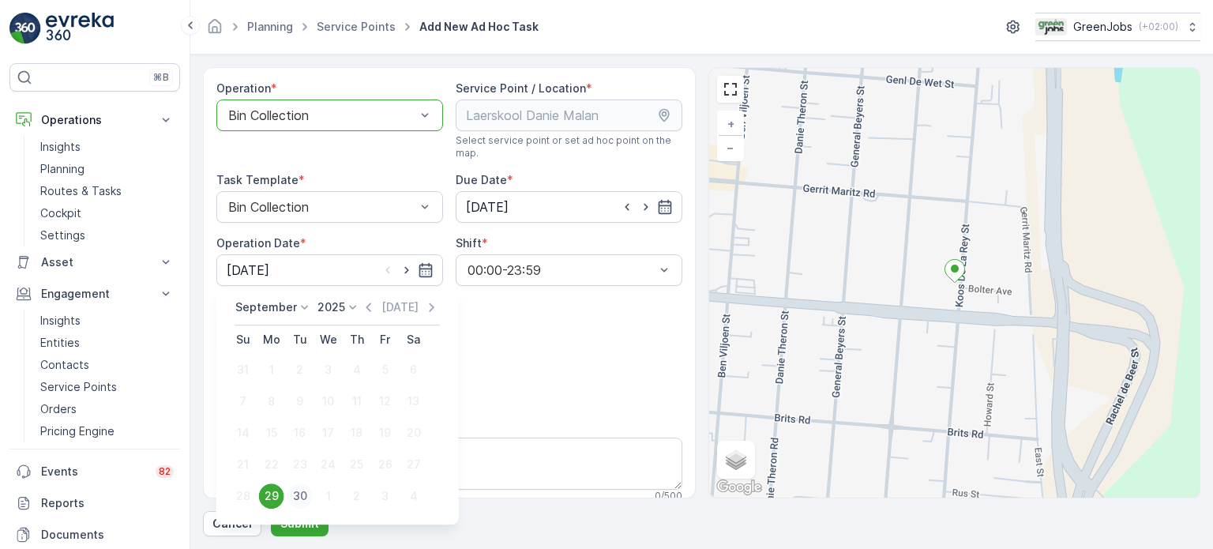
click at [303, 493] on div "30" at bounding box center [299, 495] width 25 height 25
type input "[DATE]"
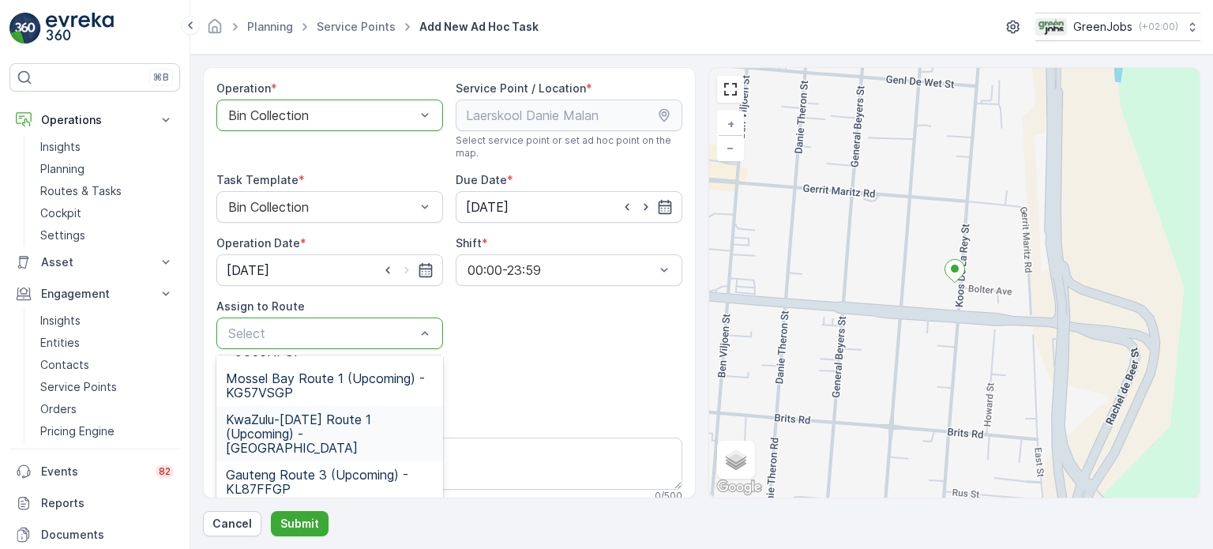
scroll to position [228, 0]
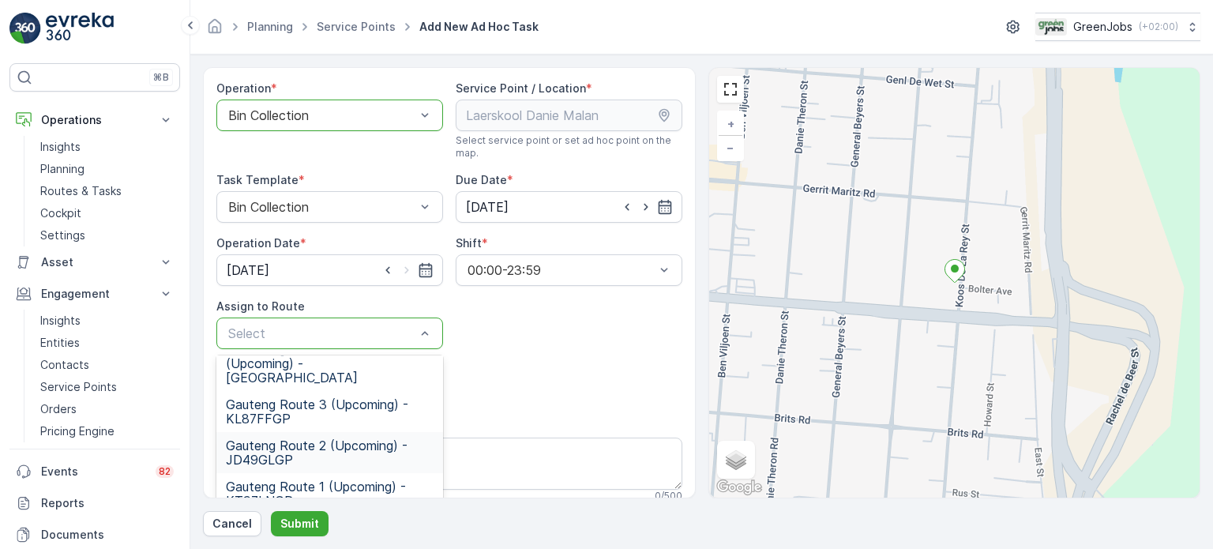
click at [306, 438] on span "Gauteng Route 2 (Upcoming) - JD49GLGP" at bounding box center [330, 452] width 208 height 28
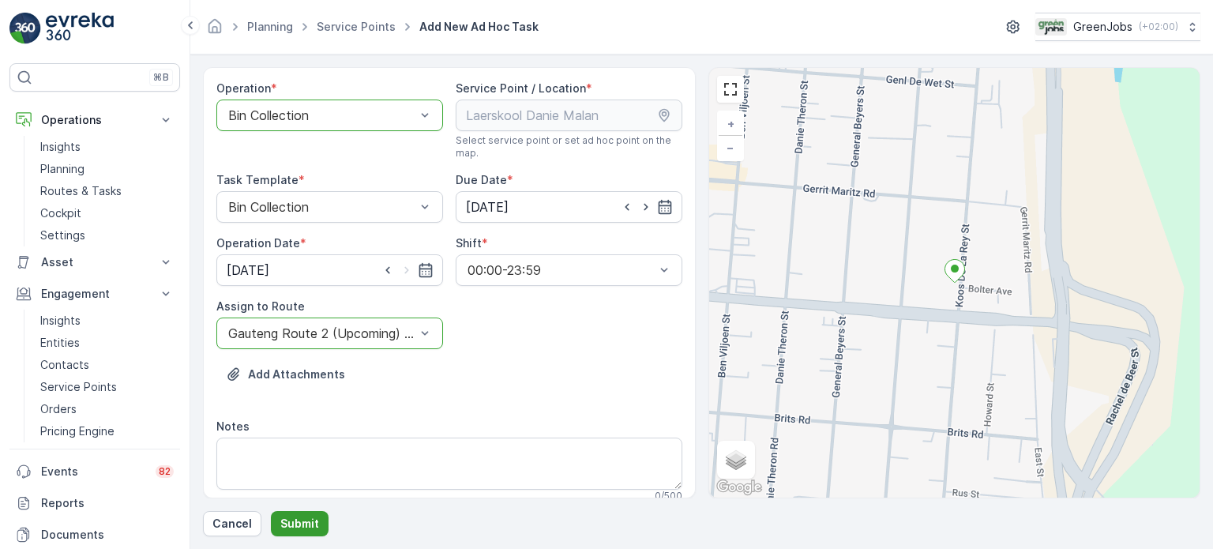
click at [317, 522] on button "Submit" at bounding box center [300, 523] width 58 height 25
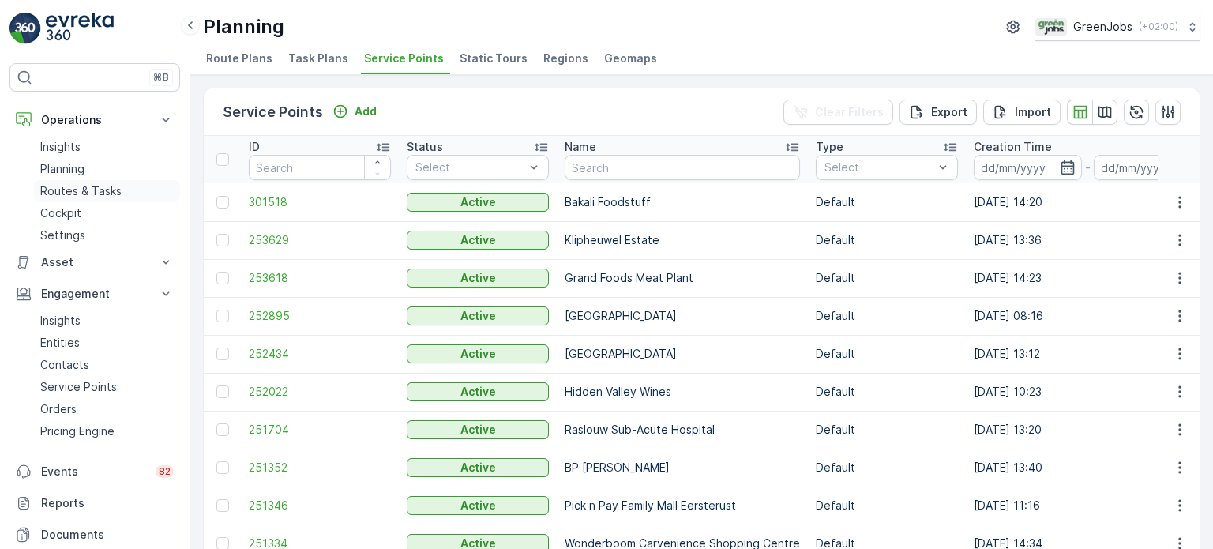
click at [66, 189] on p "Routes & Tasks" at bounding box center [80, 191] width 81 height 16
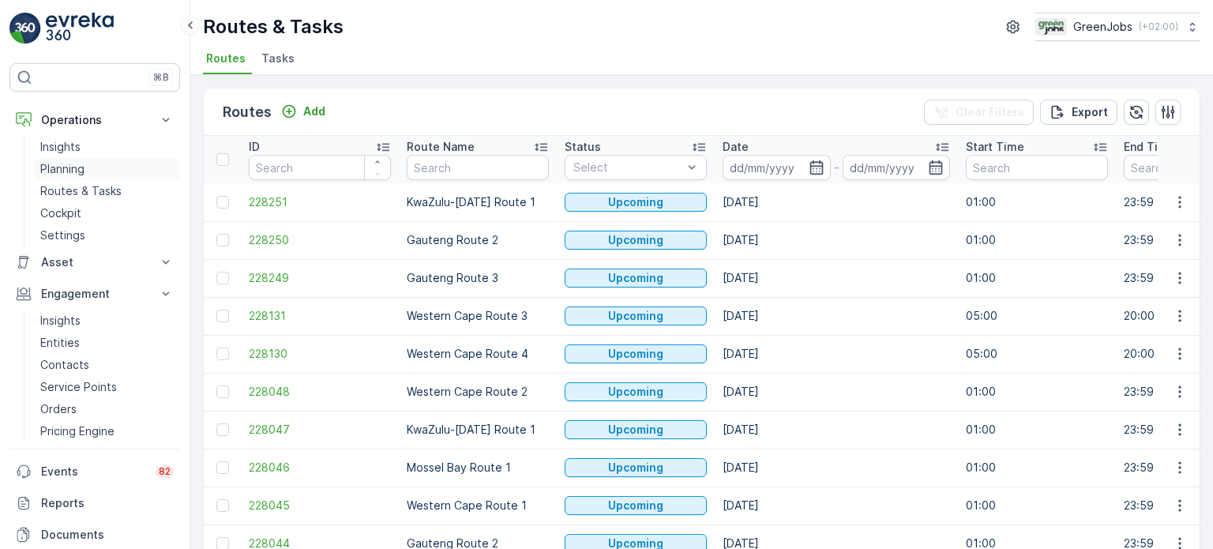
click at [83, 170] on p "Planning" at bounding box center [62, 169] width 44 height 16
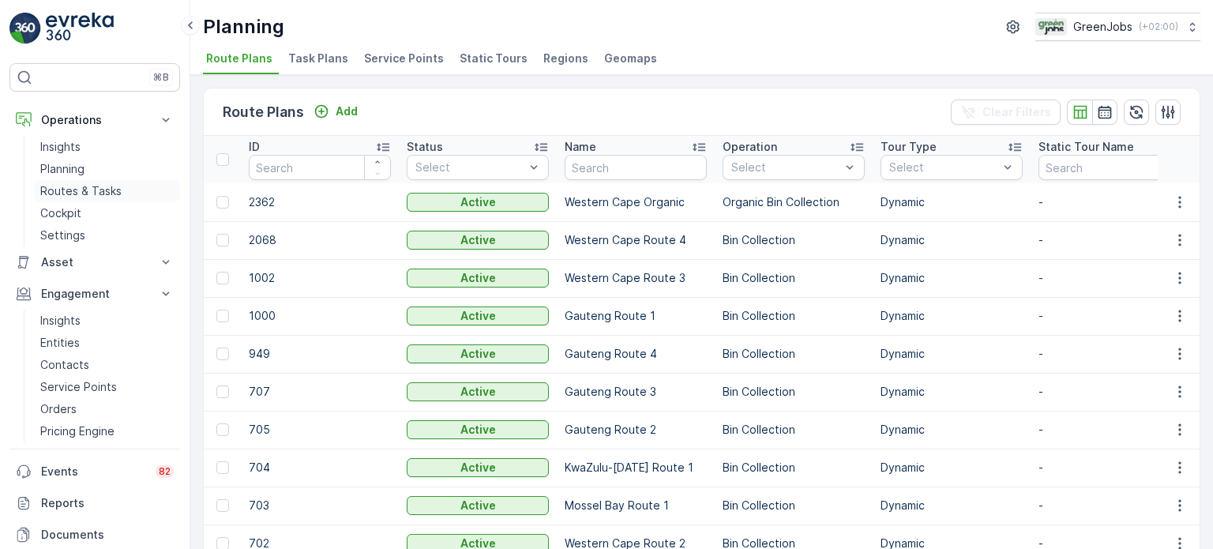
click at [82, 189] on p "Routes & Tasks" at bounding box center [80, 191] width 81 height 16
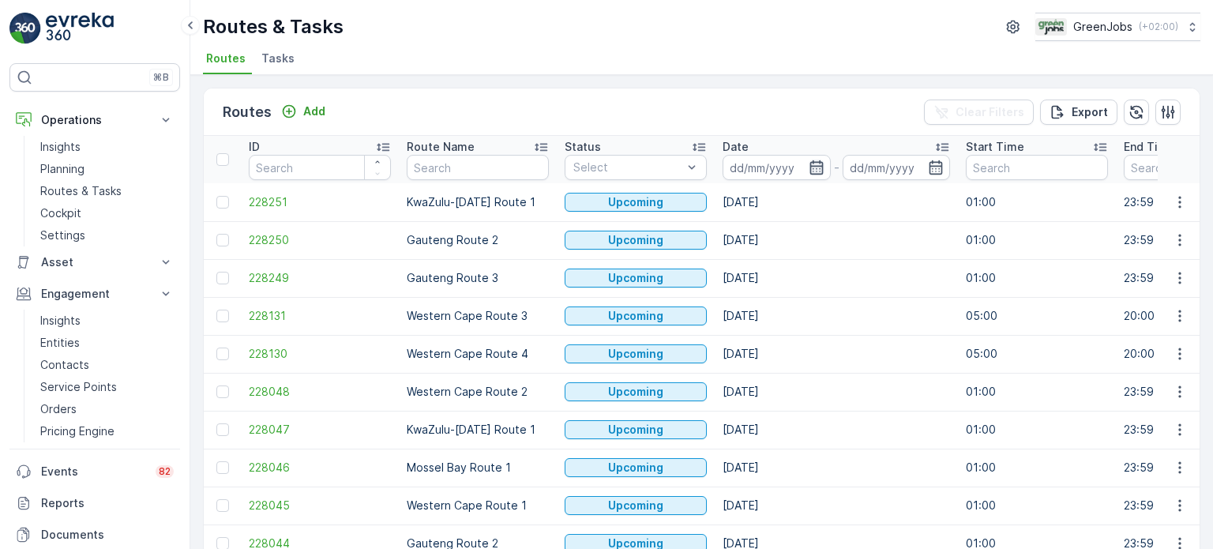
click at [818, 160] on icon "button" at bounding box center [815, 167] width 13 height 14
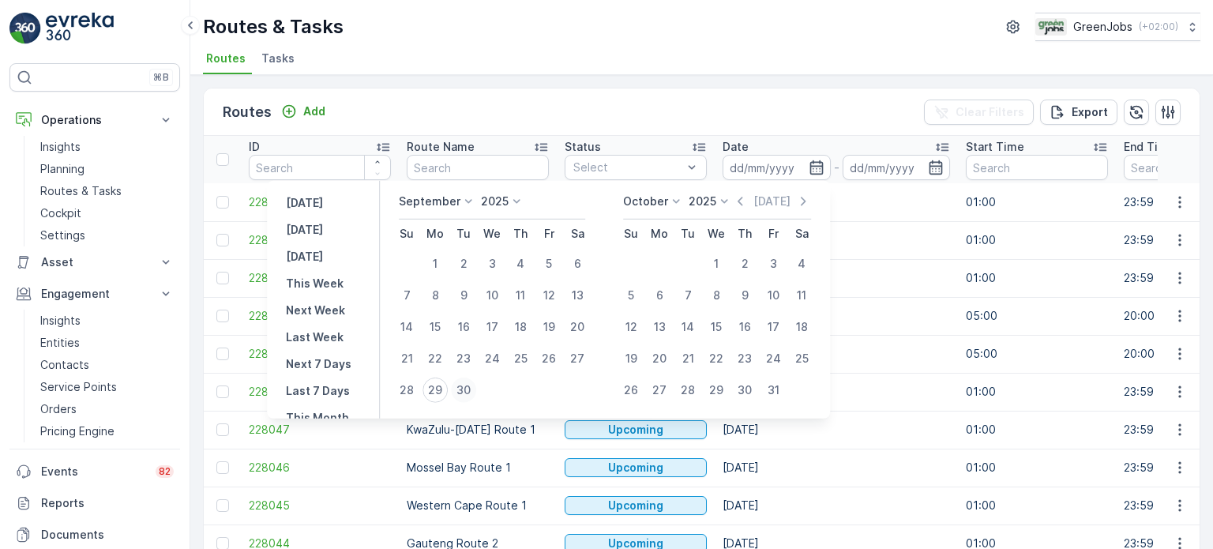
click at [468, 386] on div "30" at bounding box center [463, 389] width 25 height 25
type input "[DATE]"
click at [468, 386] on div "30" at bounding box center [463, 389] width 25 height 25
type input "[DATE]"
click at [468, 386] on div "30" at bounding box center [463, 389] width 25 height 25
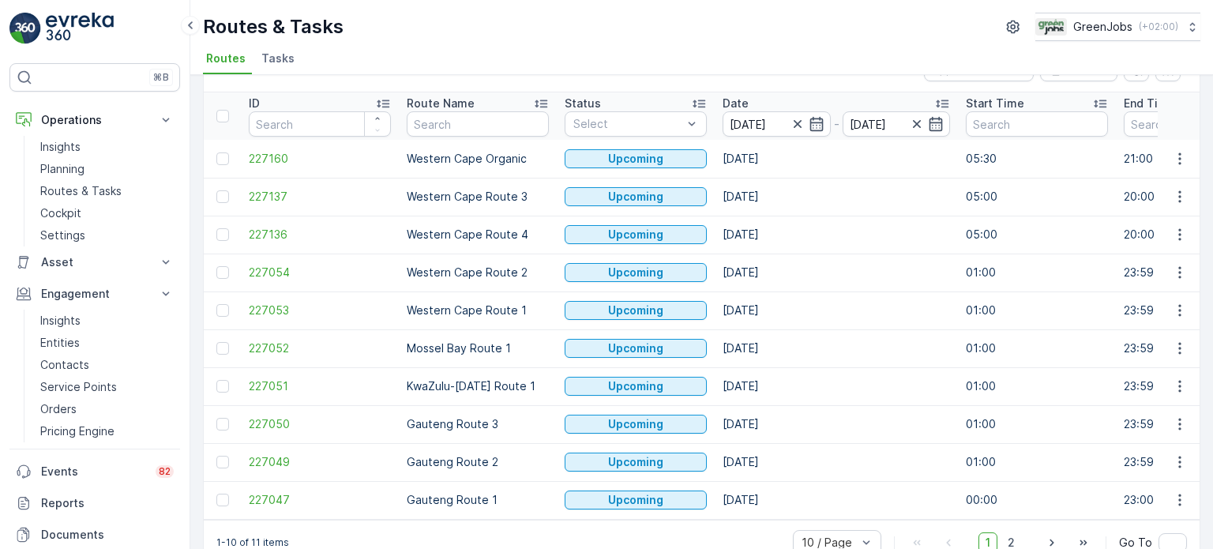
scroll to position [78, 0]
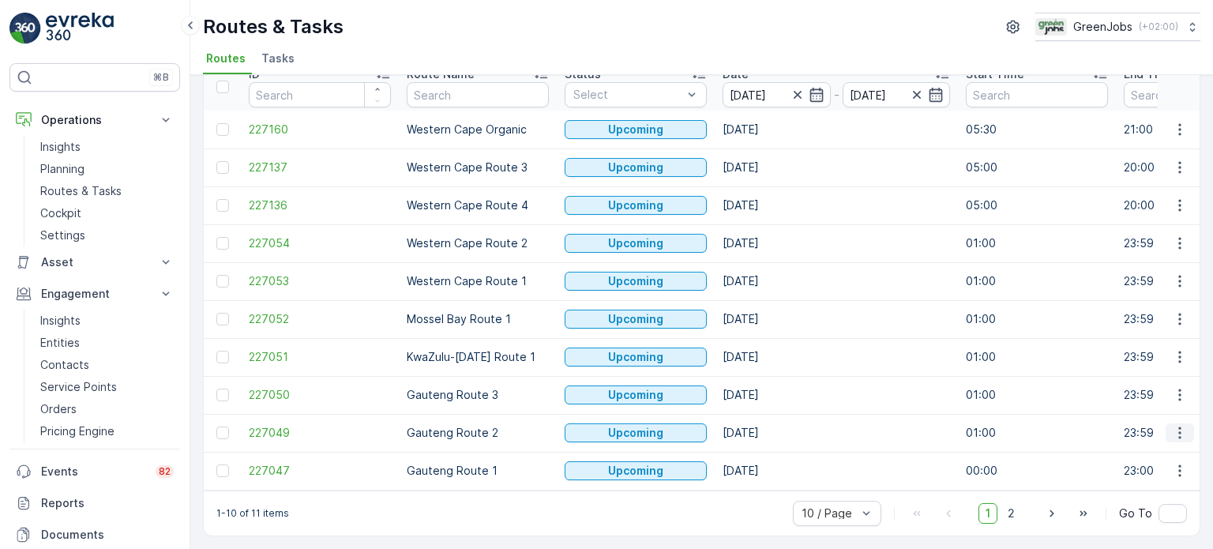
click at [1172, 427] on icon "button" at bounding box center [1180, 433] width 16 height 16
click at [1131, 308] on span "See More Details" at bounding box center [1143, 307] width 92 height 16
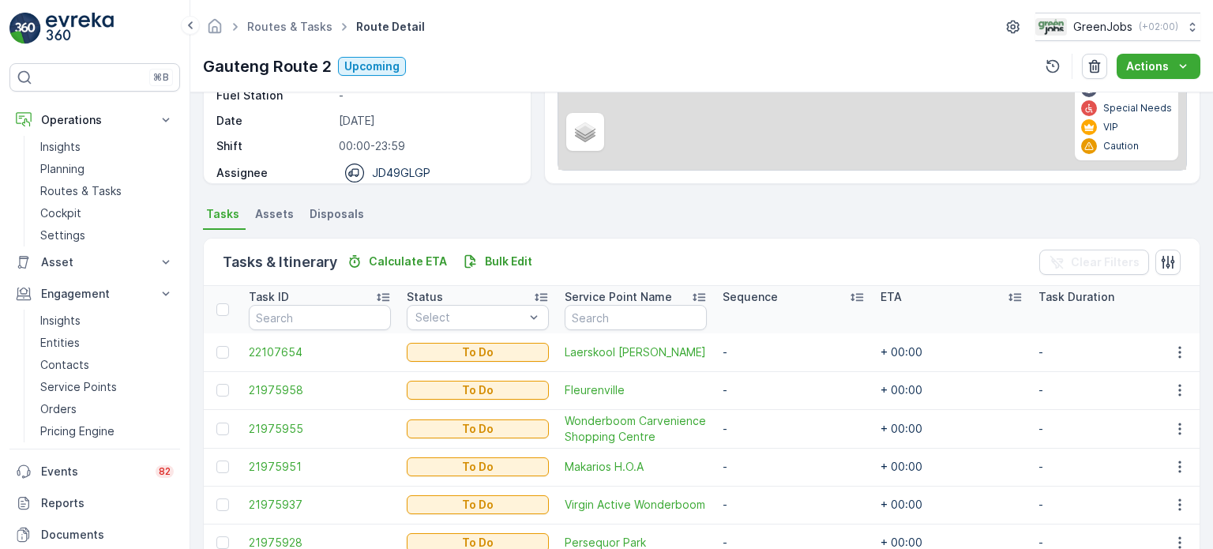
scroll to position [395, 0]
